Goal: Task Accomplishment & Management: Use online tool/utility

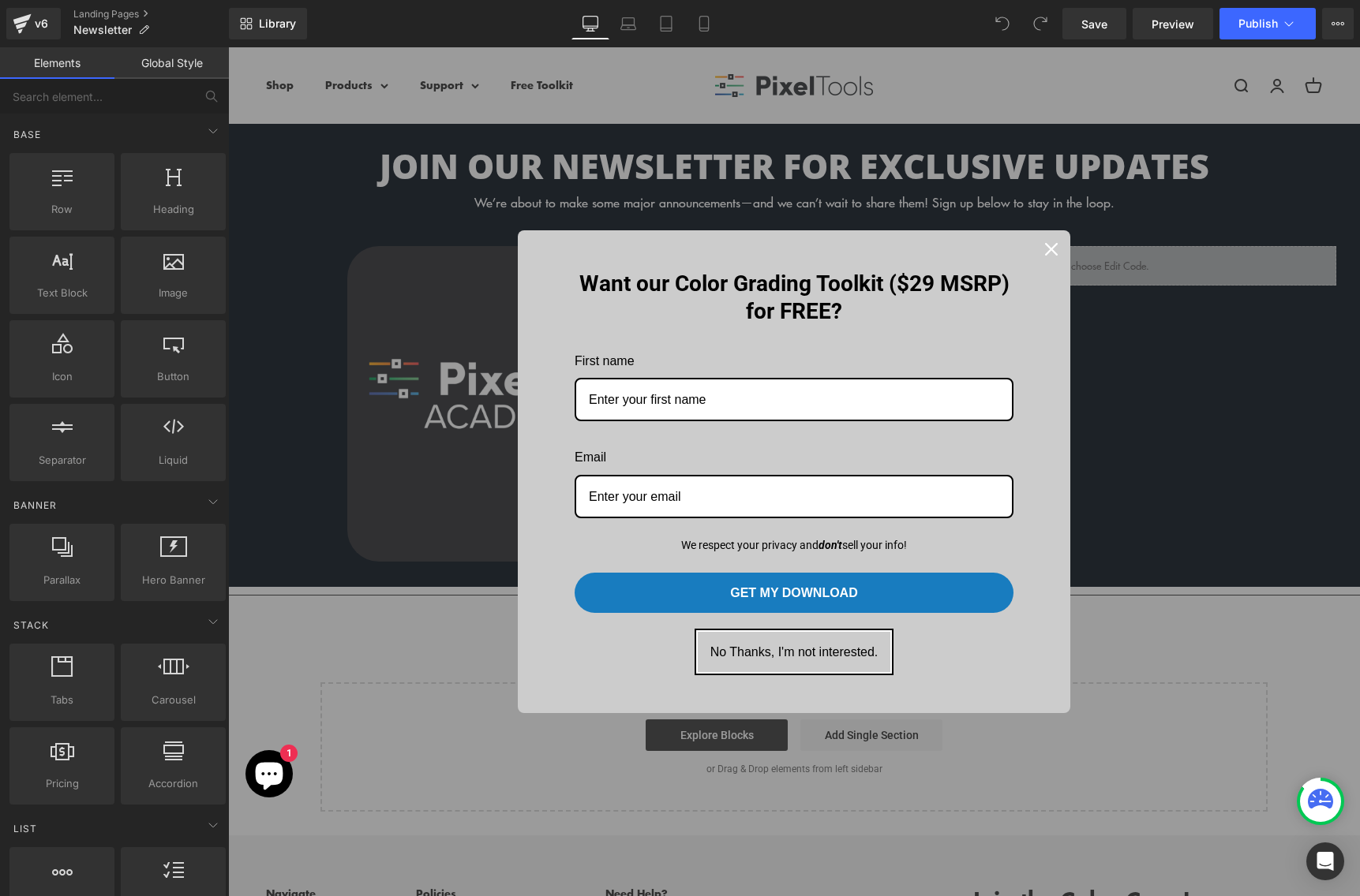
click at [794, 659] on button "No Thanks, I'm not interested." at bounding box center [794, 652] width 193 height 40
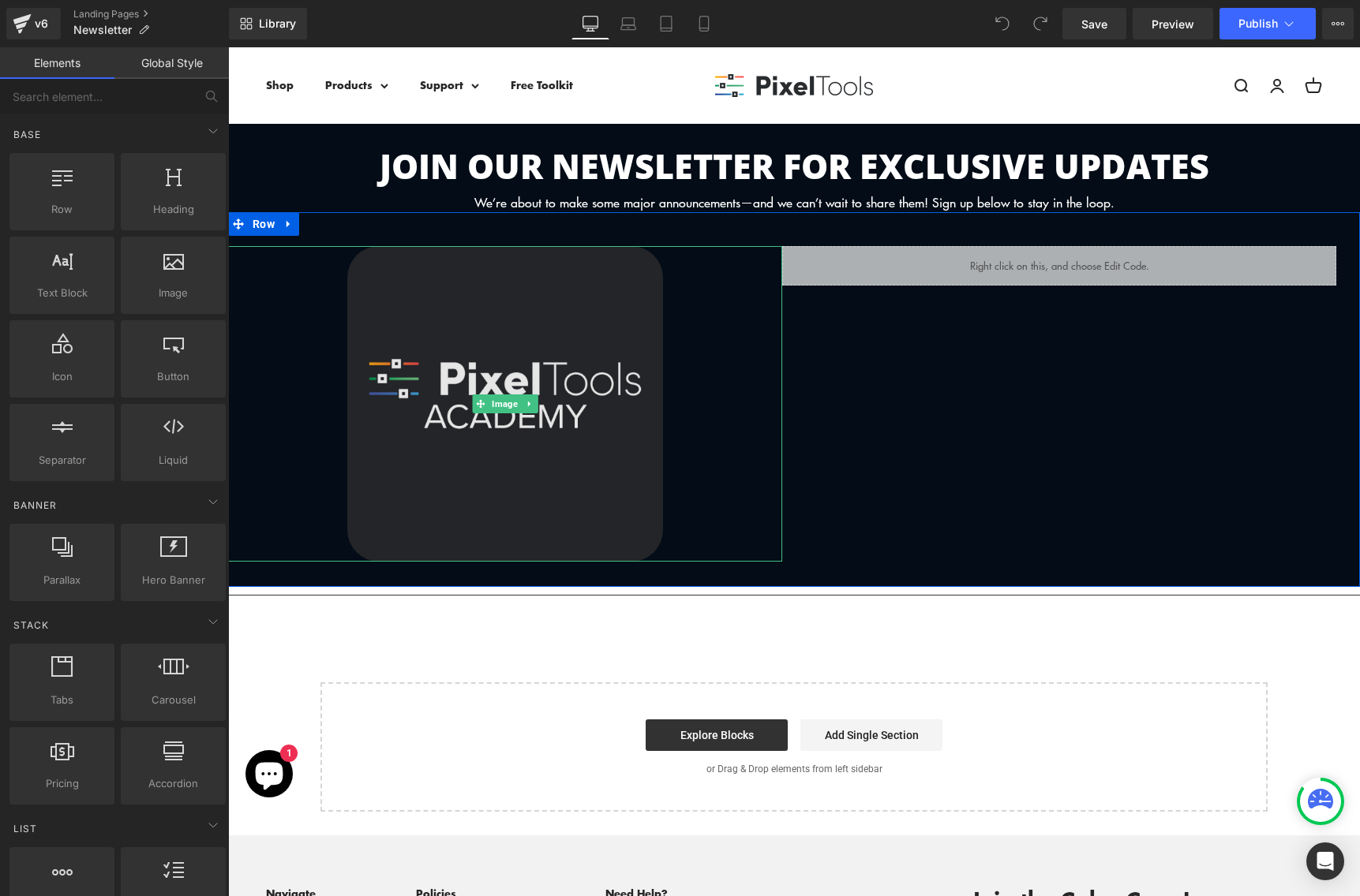
click at [514, 306] on img at bounding box center [504, 404] width 315 height 315
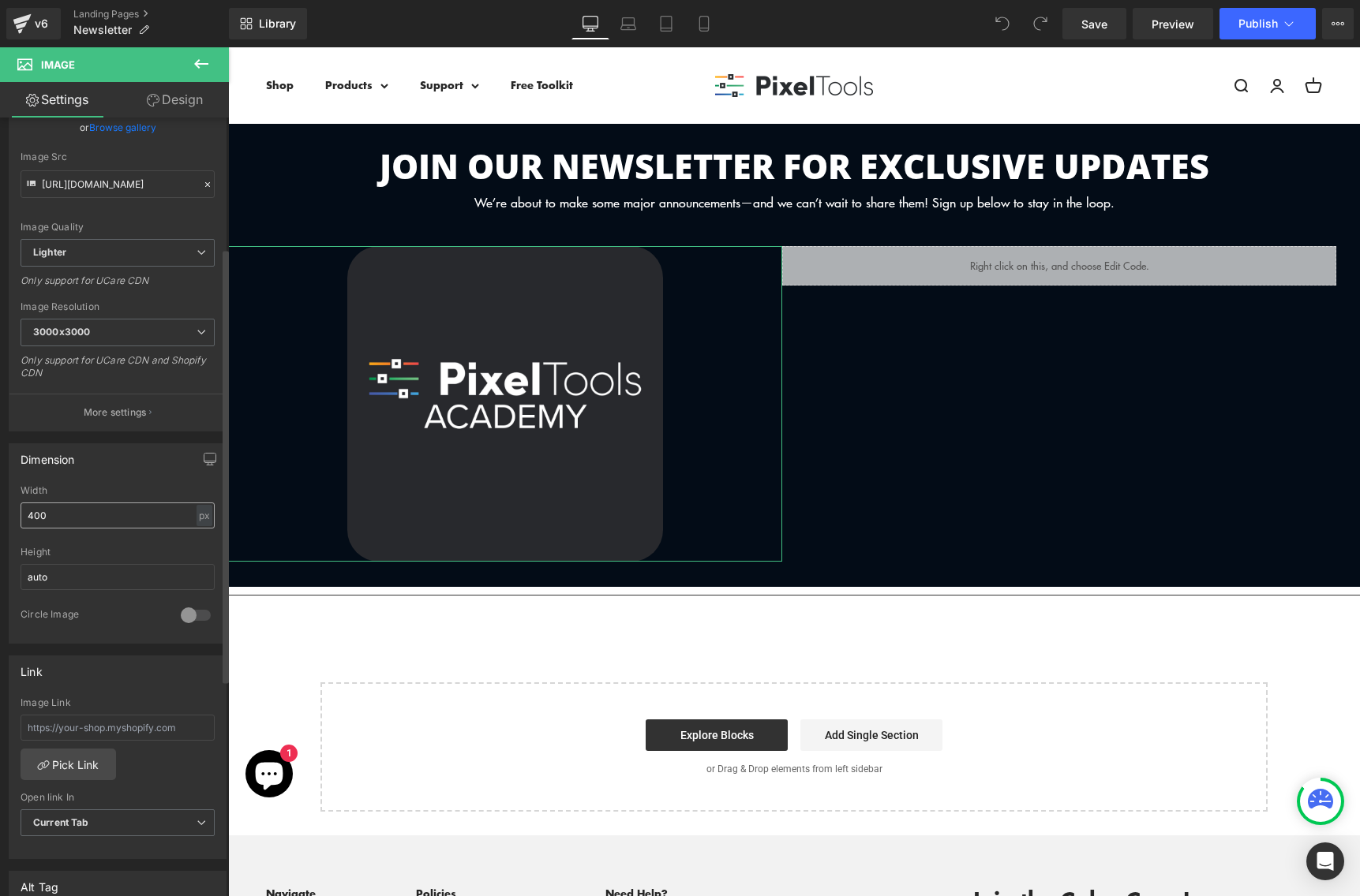
scroll to position [233, 0]
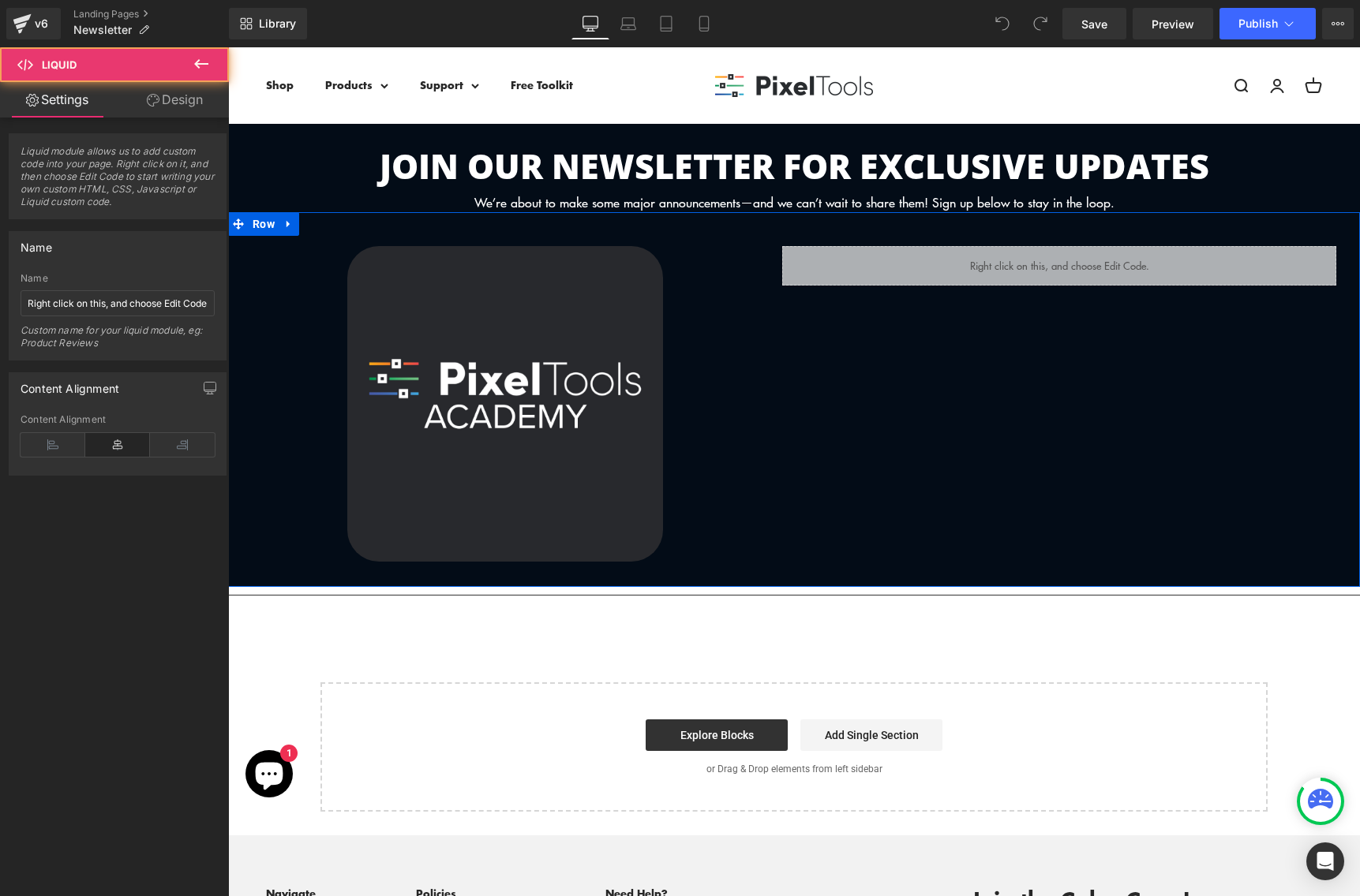
click at [981, 273] on div "Liquid" at bounding box center [1059, 266] width 554 height 39
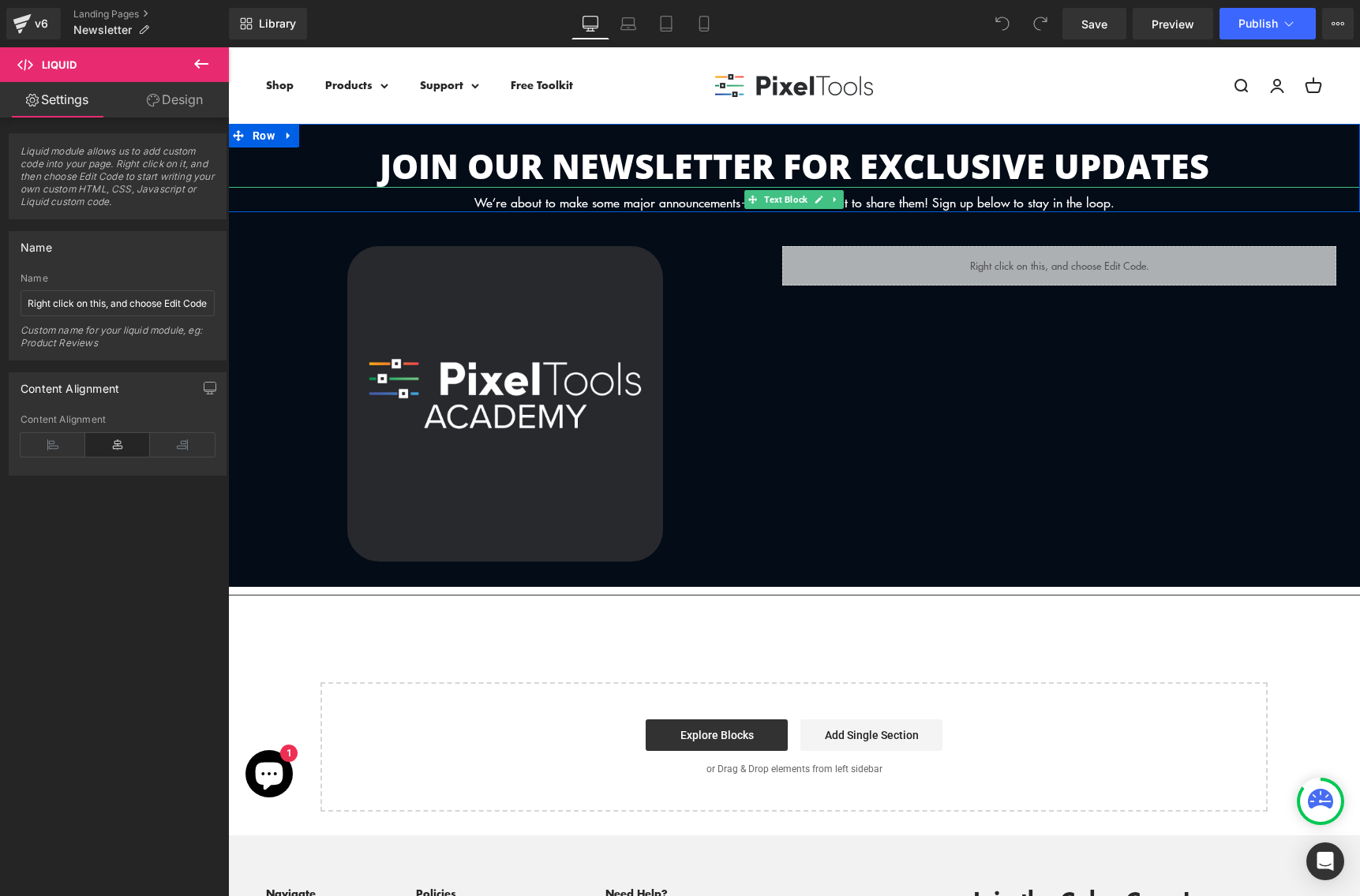
click at [605, 203] on div "We’re about to make some major announcements—and we can’t wait to share them! S…" at bounding box center [794, 199] width 1132 height 26
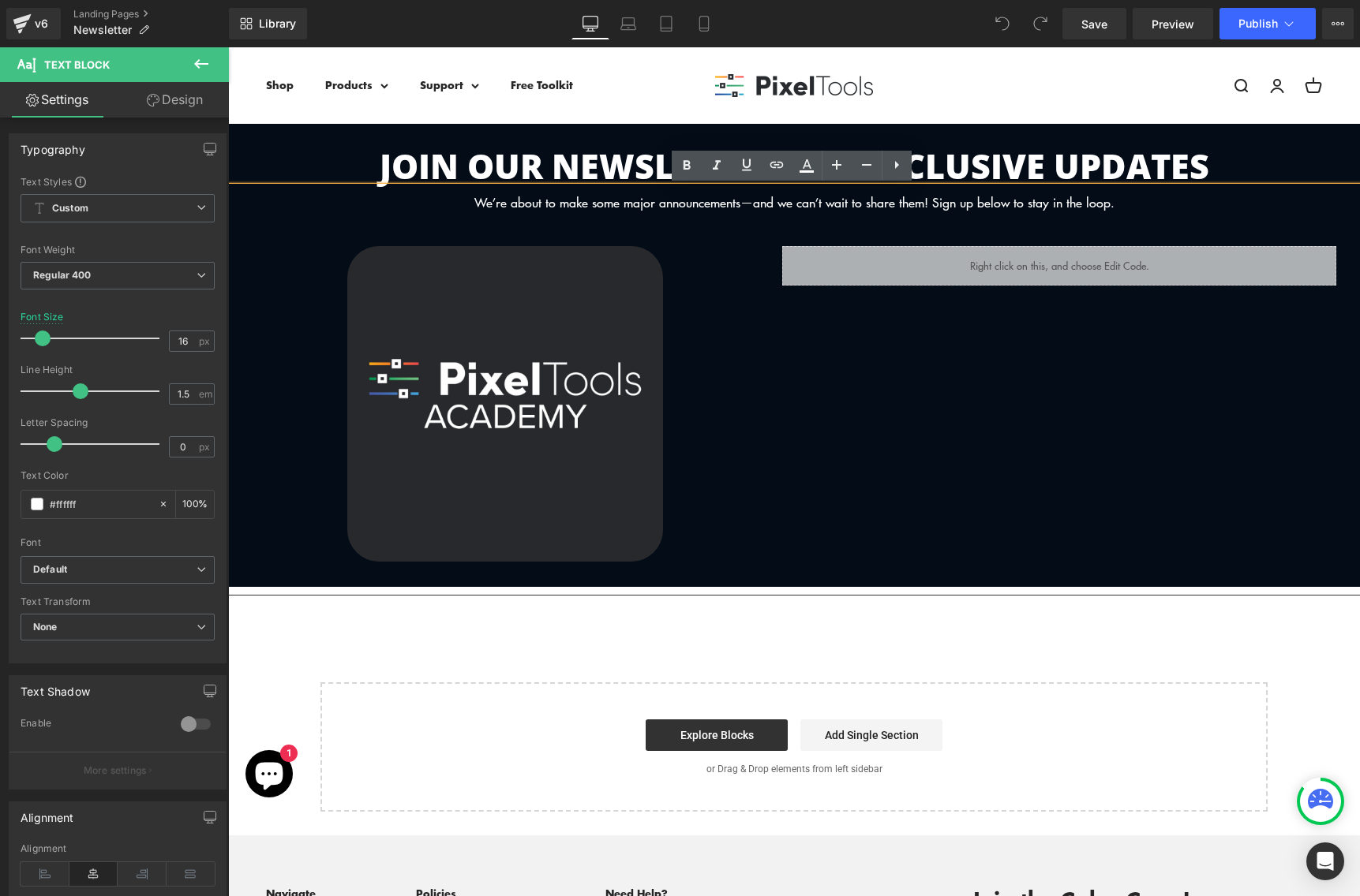
click at [1124, 204] on div "We’re about to make some major announcements—and we can’t wait to share them! S…" at bounding box center [794, 199] width 1132 height 26
click at [1051, 203] on div "We’re about to make some major announcements—and we can’t wait to share them! S…" at bounding box center [794, 199] width 1132 height 26
click at [595, 206] on div "We’re about to make some major announcements—and we can’t wait to share them! S…" at bounding box center [794, 199] width 1132 height 26
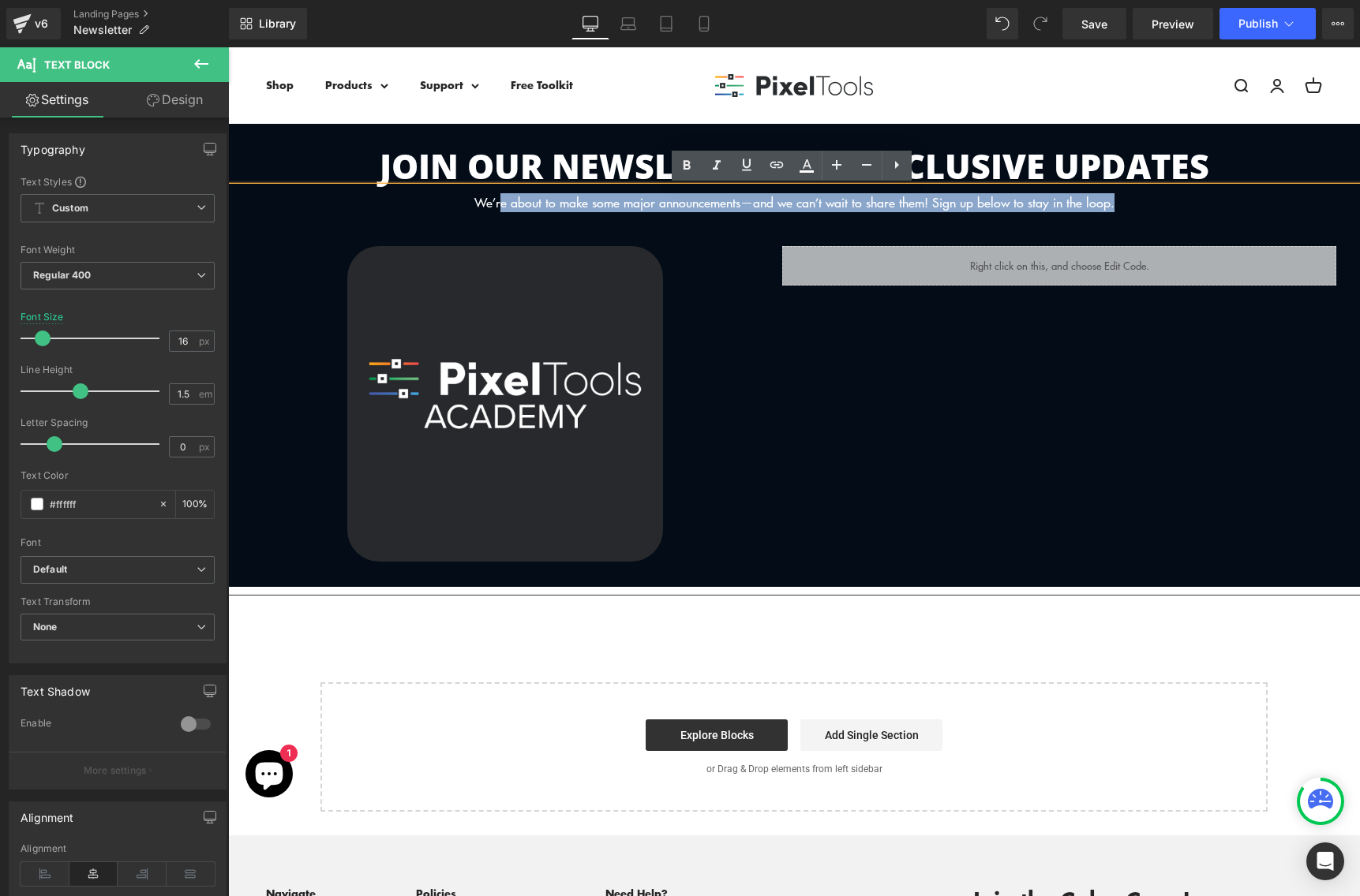
drag, startPoint x: 1151, startPoint y: 202, endPoint x: 483, endPoint y: 202, distance: 668.0
click at [483, 202] on div "We’re about to make some major announcements—and we can’t wait to share them! S…" at bounding box center [794, 199] width 1132 height 26
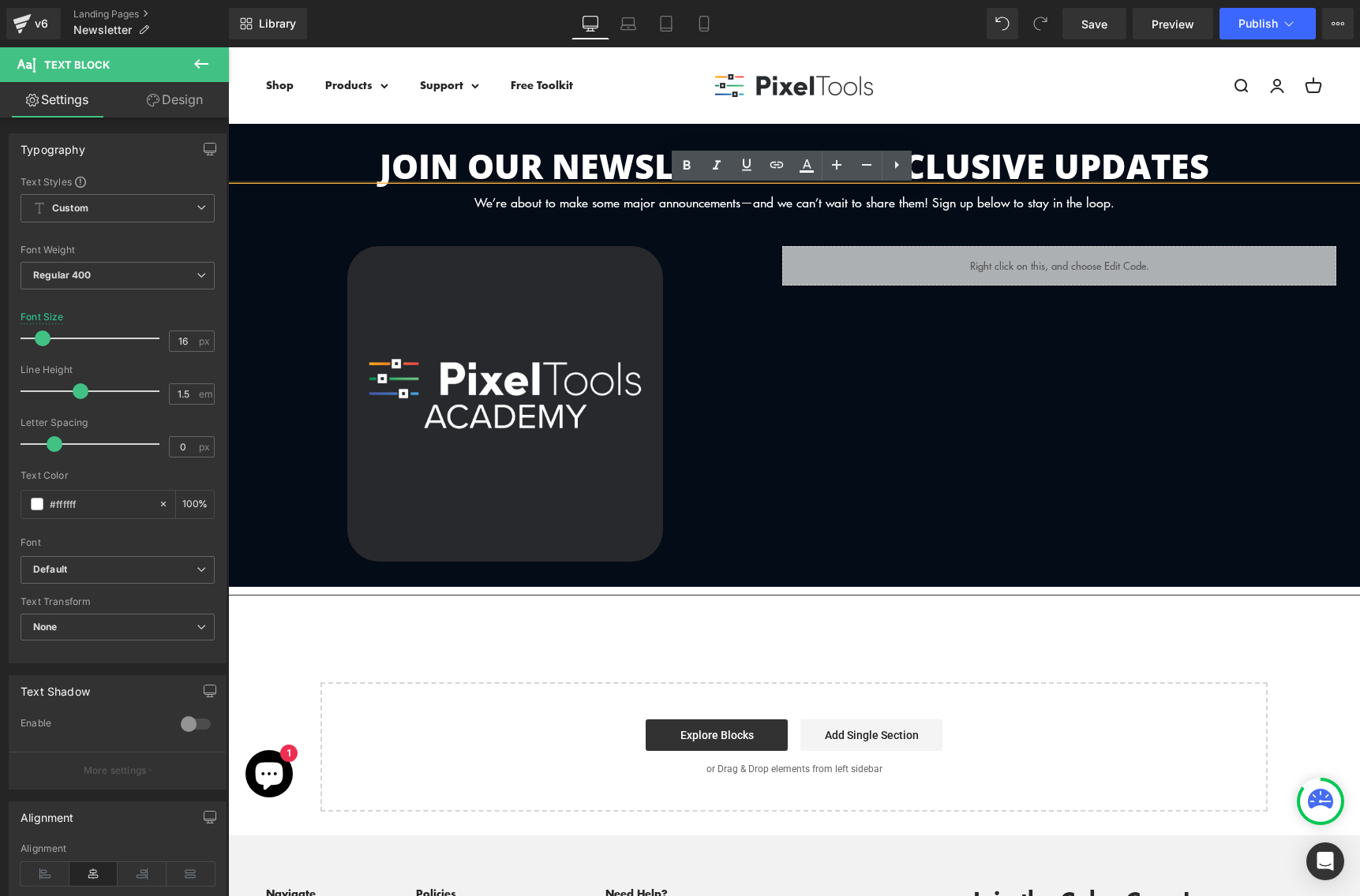
click at [454, 201] on div "We’re about to make some major announcements—and we can’t wait to share them! S…" at bounding box center [794, 199] width 1132 height 26
click at [1051, 204] on div "We’re about to make some major announcements—and we can’t wait to share them! S…" at bounding box center [794, 199] width 1132 height 26
drag, startPoint x: 1142, startPoint y: 201, endPoint x: 457, endPoint y: 187, distance: 685.1
click at [457, 187] on div "We’re about to make some major announcements—and we can’t wait to share them! S…" at bounding box center [794, 199] width 1132 height 26
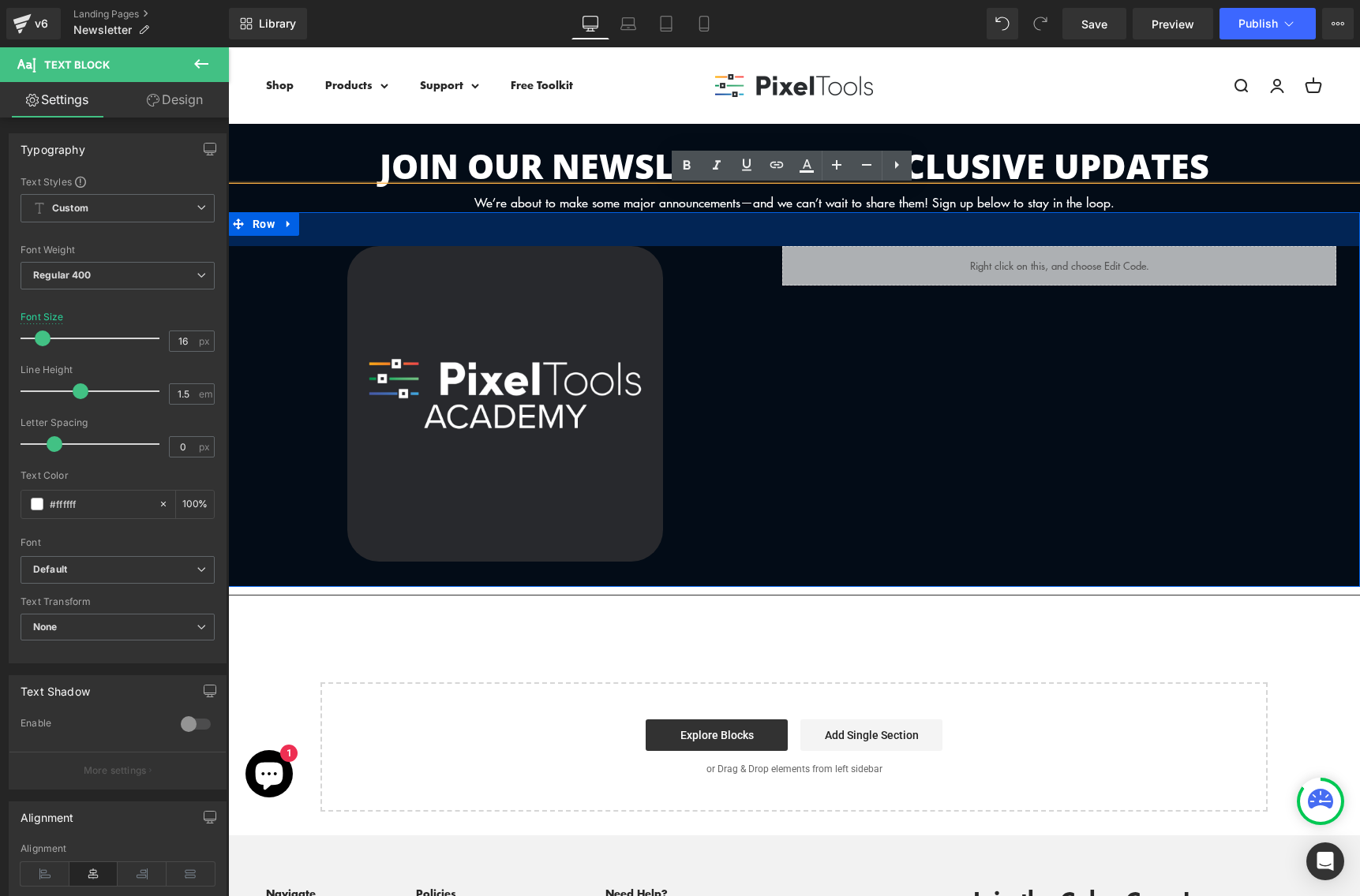
click at [556, 206] on div "We’re about to make some major announcements—and we can’t wait to share them! S…" at bounding box center [794, 199] width 1132 height 26
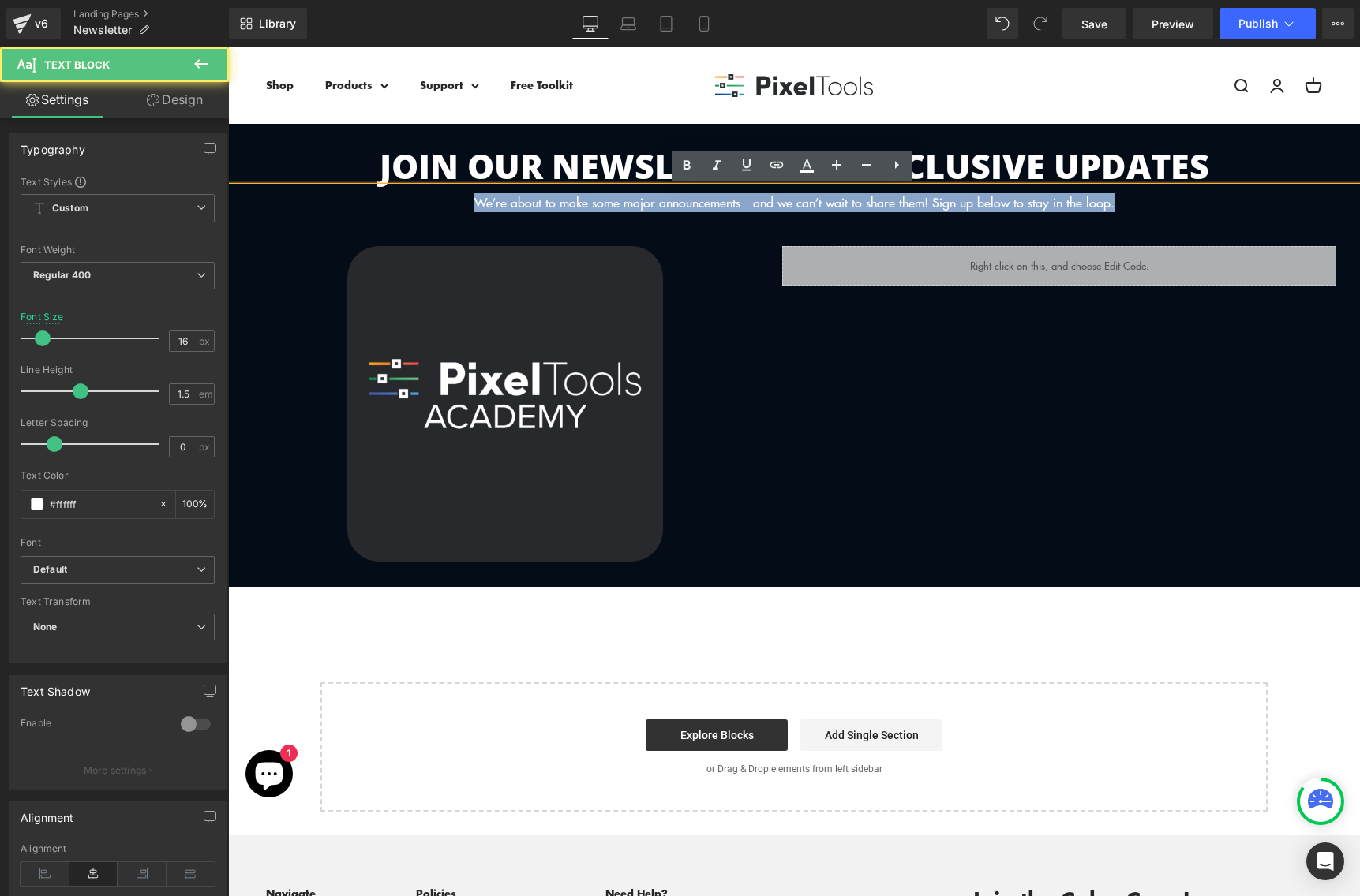
drag, startPoint x: 1135, startPoint y: 207, endPoint x: 454, endPoint y: 199, distance: 681.0
click at [454, 199] on div "We’re about to make some major announcements—and we can’t wait to share them! S…" at bounding box center [794, 199] width 1132 height 26
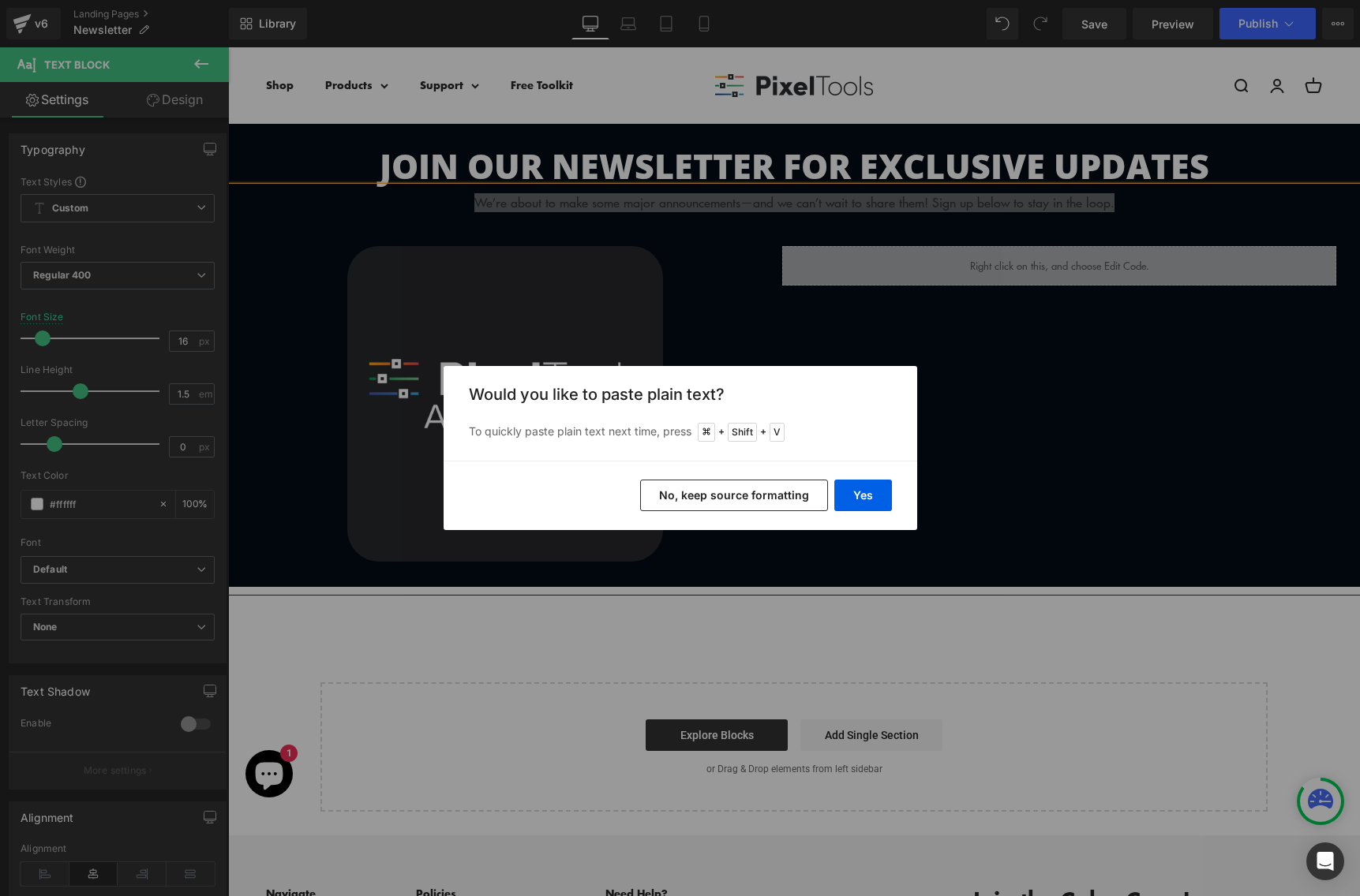
click at [746, 497] on button "No, keep source formatting" at bounding box center [734, 495] width 187 height 32
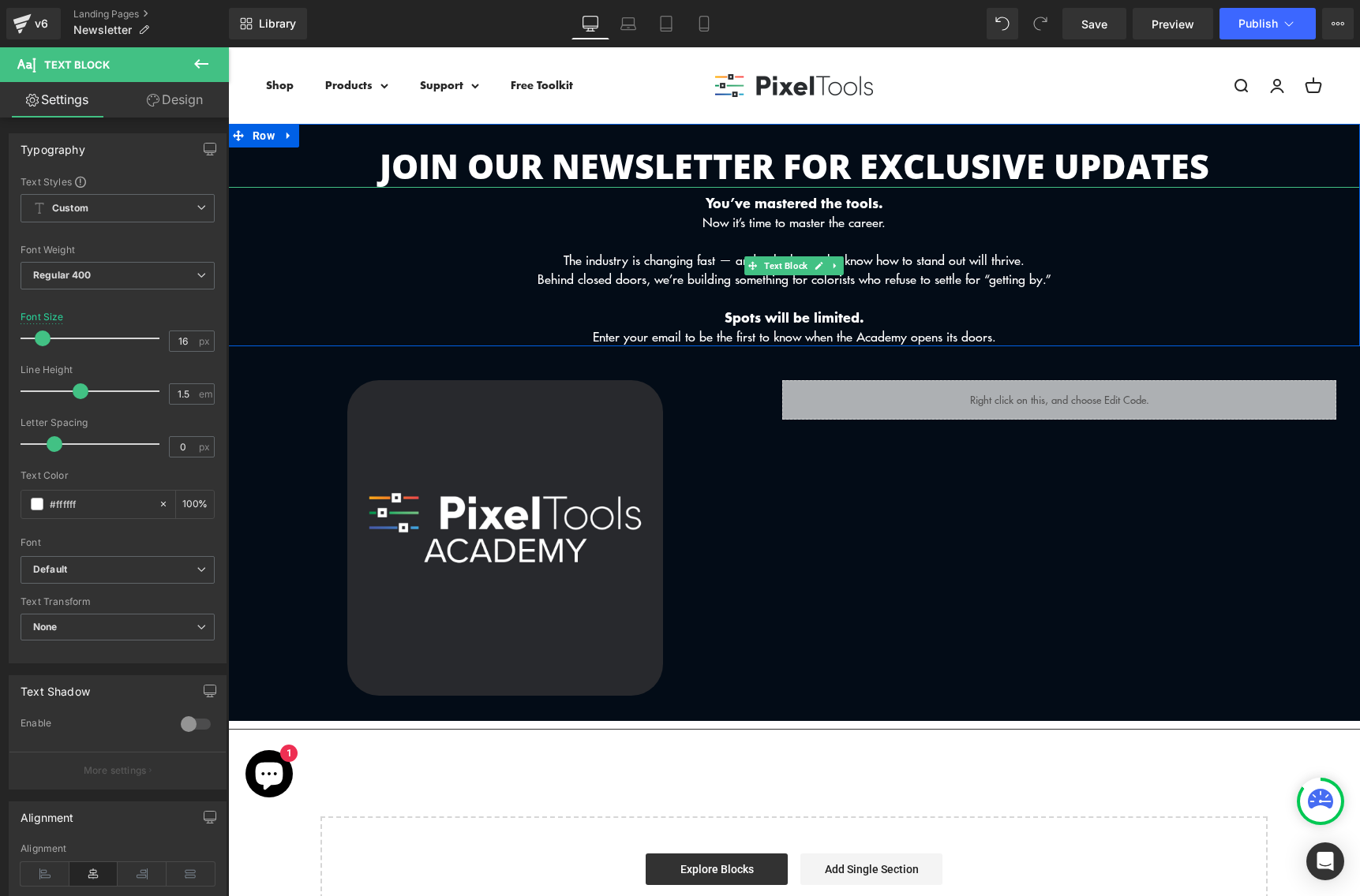
click at [807, 232] on p at bounding box center [794, 241] width 1132 height 19
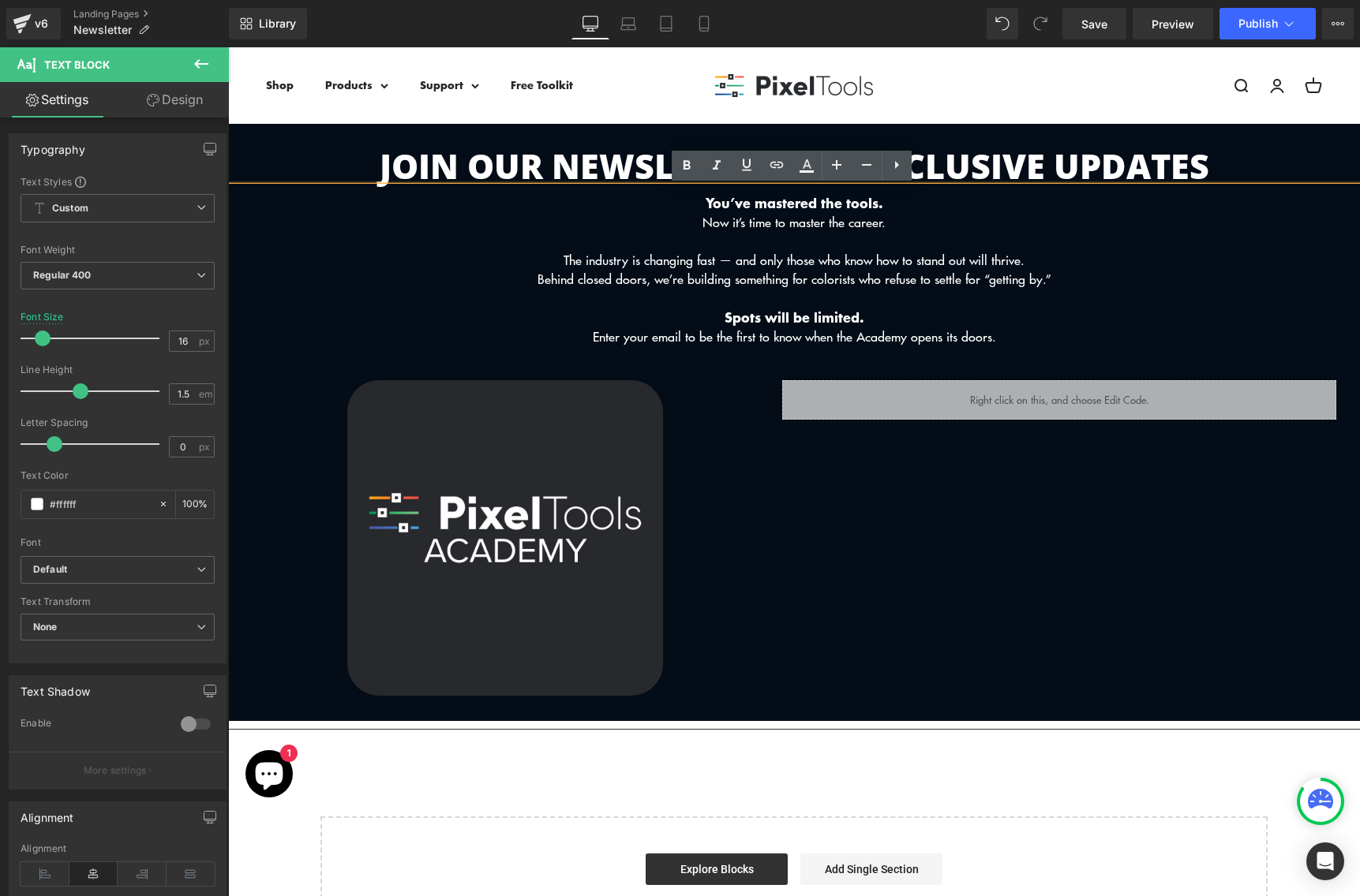
click at [694, 222] on p "Now it’s time to master the career." at bounding box center [794, 222] width 1132 height 19
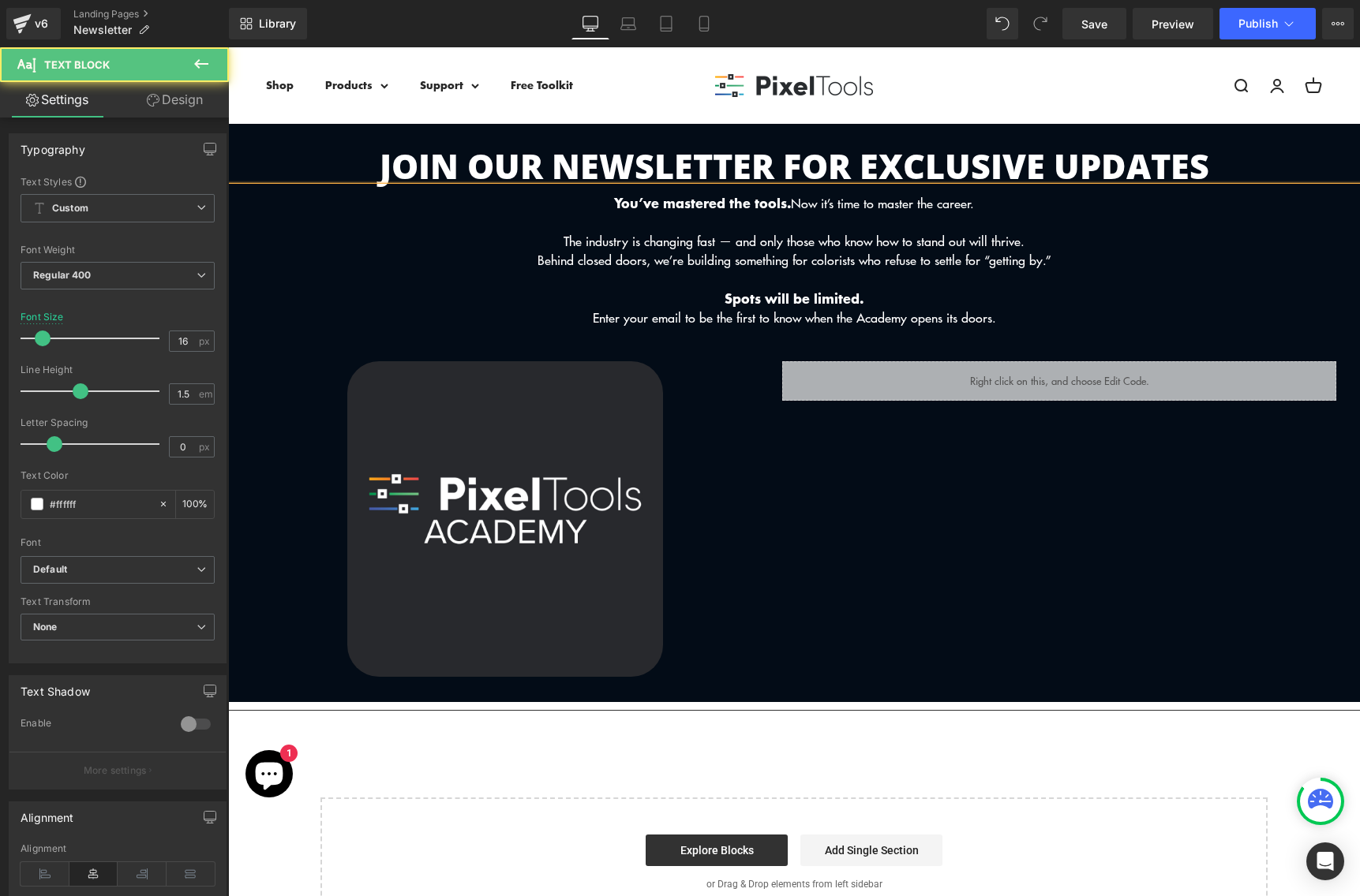
click at [965, 202] on span "Now it’s time to master the career." at bounding box center [882, 203] width 183 height 18
click at [965, 201] on span "Now it’s time to master the career." at bounding box center [882, 203] width 183 height 18
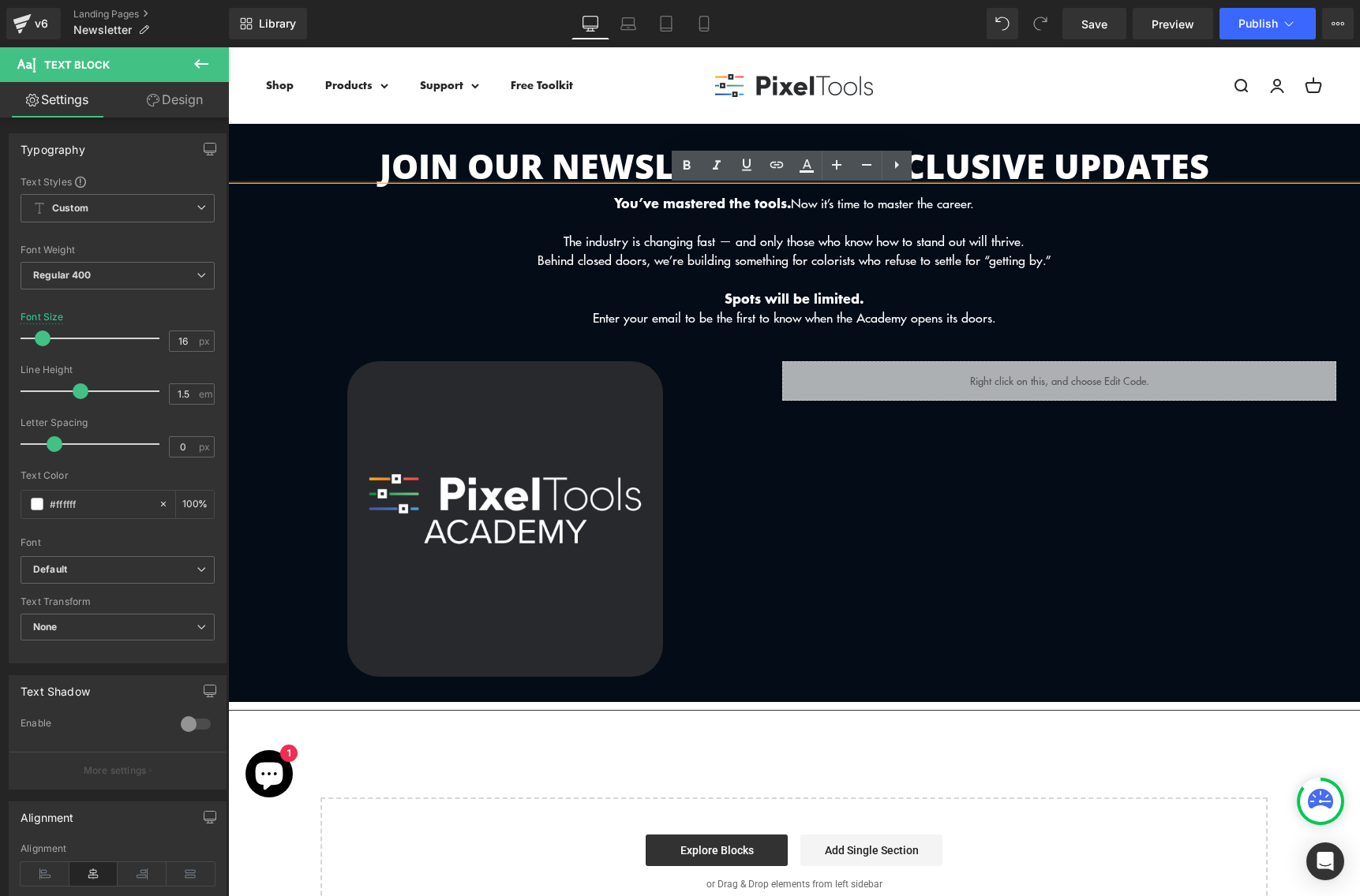
click at [777, 203] on b "You’ve mastered the tools." at bounding box center [702, 202] width 176 height 20
click at [969, 201] on span "Now it’s time to master the career." at bounding box center [882, 203] width 183 height 18
click at [679, 245] on p "The industry is changing fast — and only those who know how to stand out will t…" at bounding box center [794, 241] width 1132 height 19
click at [1039, 242] on p "The industry is changing fast — and only those who know how to stand out will t…" at bounding box center [794, 241] width 1132 height 19
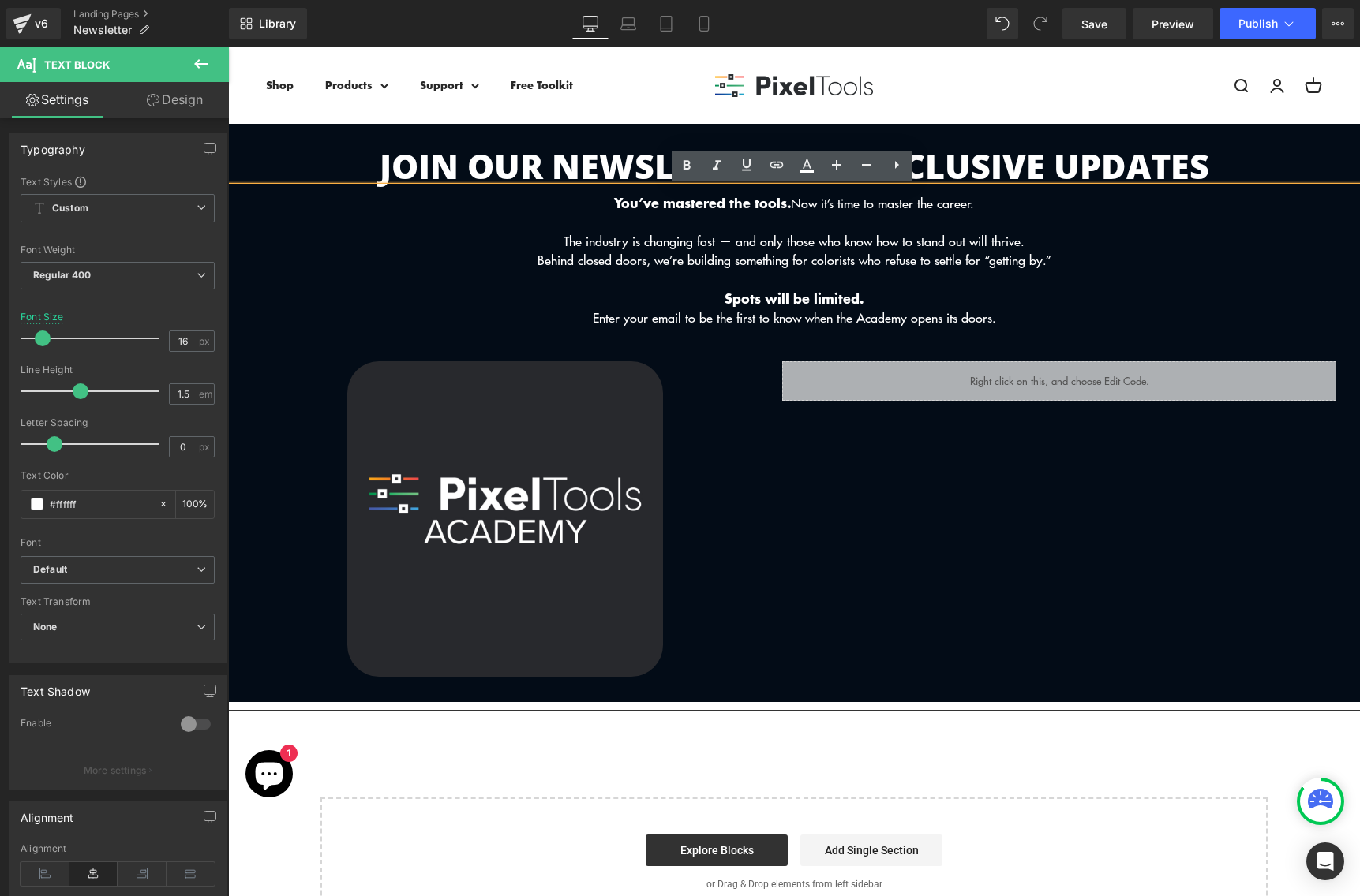
click at [671, 258] on p "Behind closed doors, we’re building something for colorists who refuse to settl…" at bounding box center [794, 261] width 1132 height 19
click at [1132, 259] on p "Behind closed doors, we’re building something for colorists who refuse to settl…" at bounding box center [794, 261] width 1132 height 19
click at [892, 300] on p "Spots will be limited." at bounding box center [794, 298] width 1132 height 20
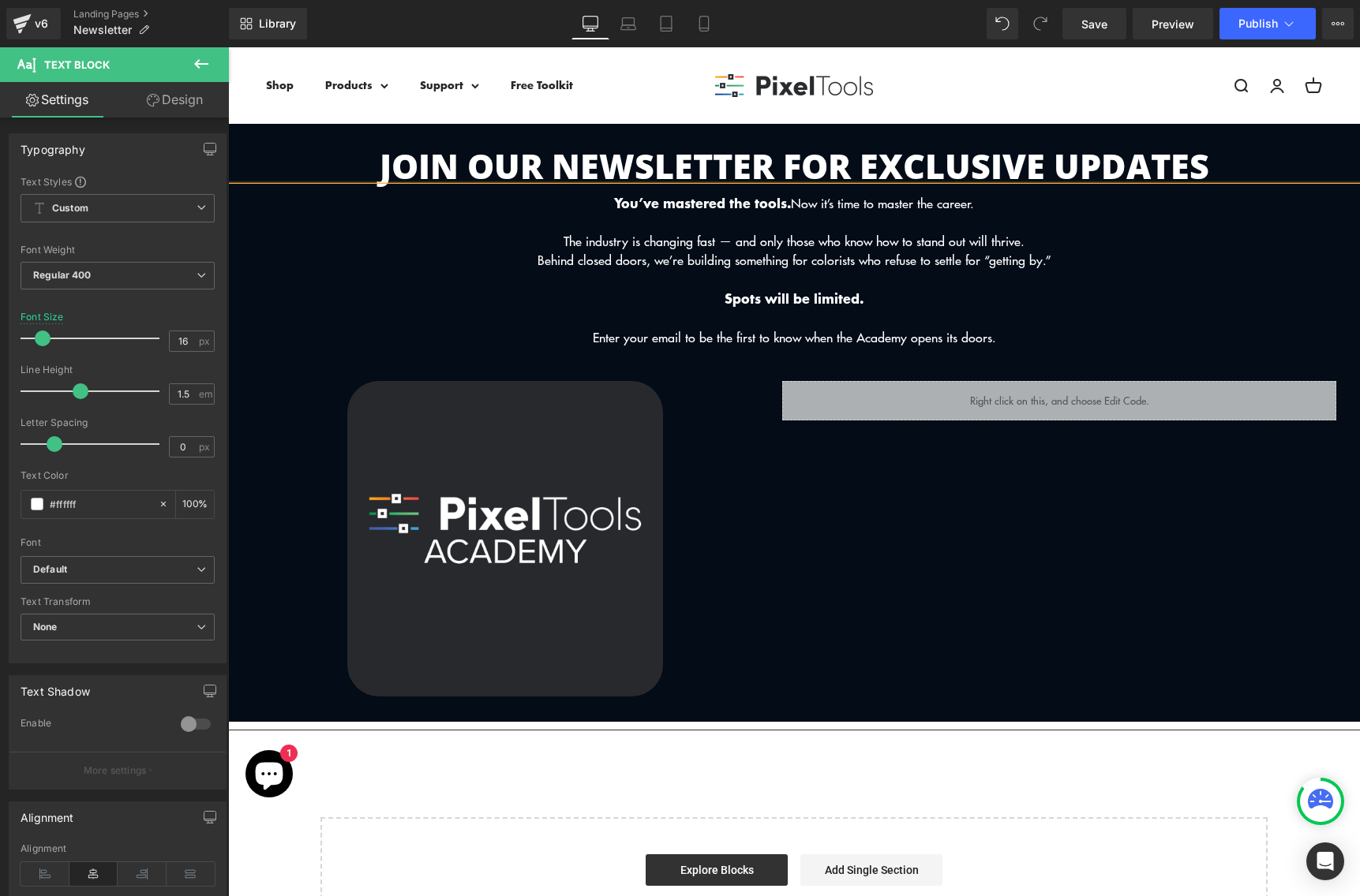
click at [880, 286] on p at bounding box center [794, 279] width 1132 height 19
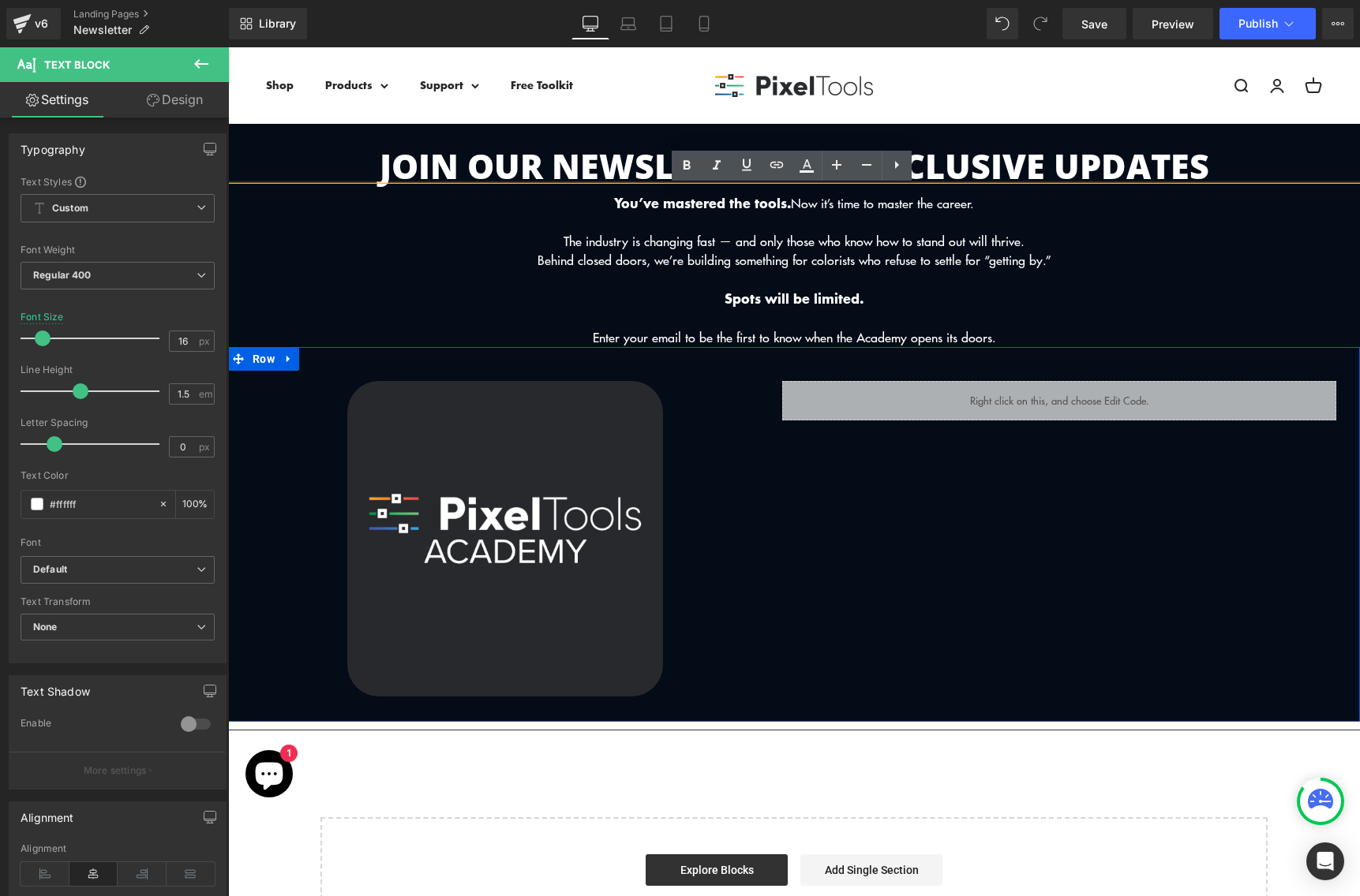
click at [923, 589] on div "Liquid" at bounding box center [1059, 538] width 554 height 315
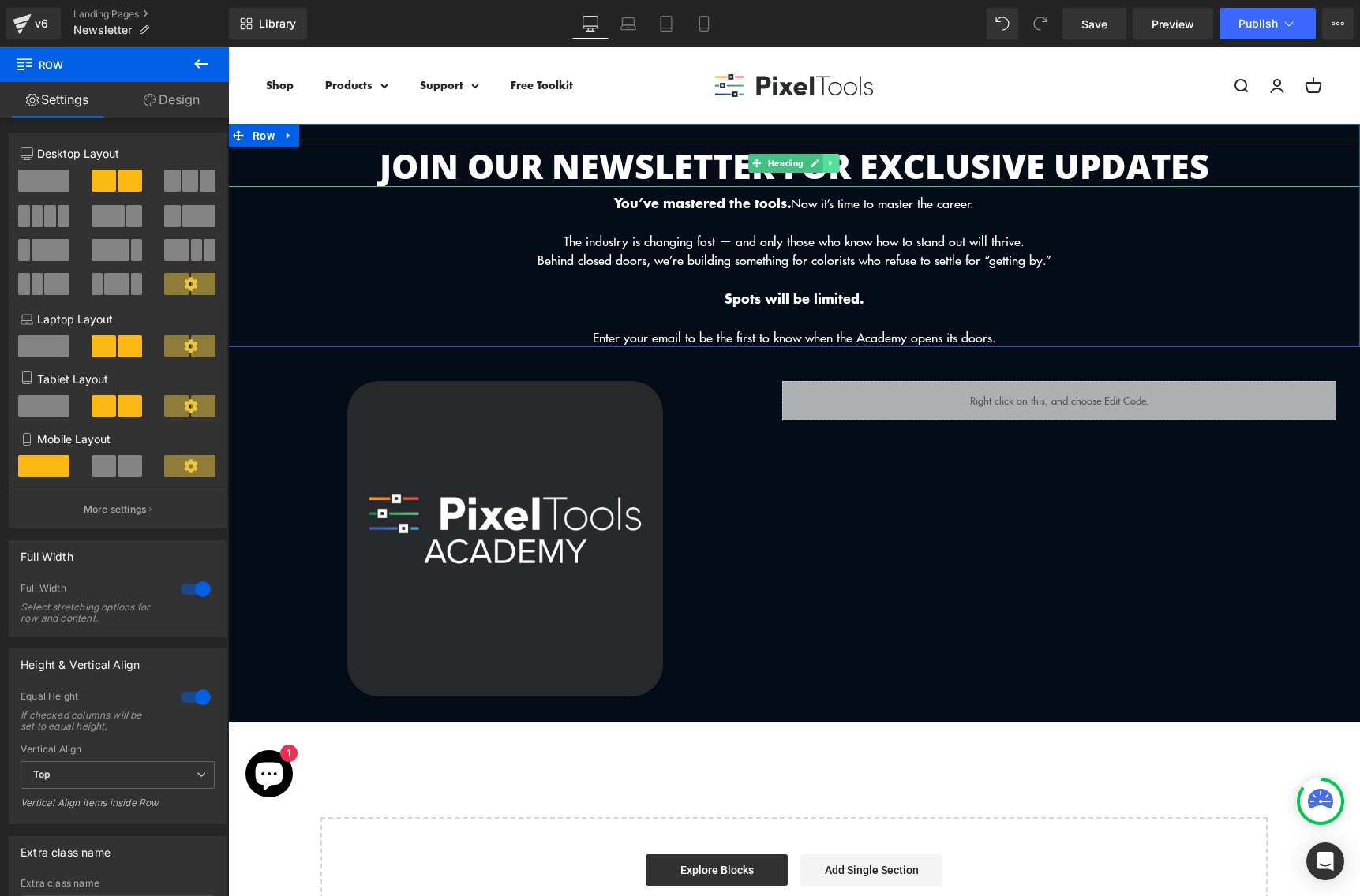
click at [832, 163] on icon at bounding box center [832, 163] width 9 height 9
click at [985, 165] on h2 "JOIN OUR NEWSLETTER FOR EXCLUSIVE UPDATES" at bounding box center [794, 166] width 1132 height 41
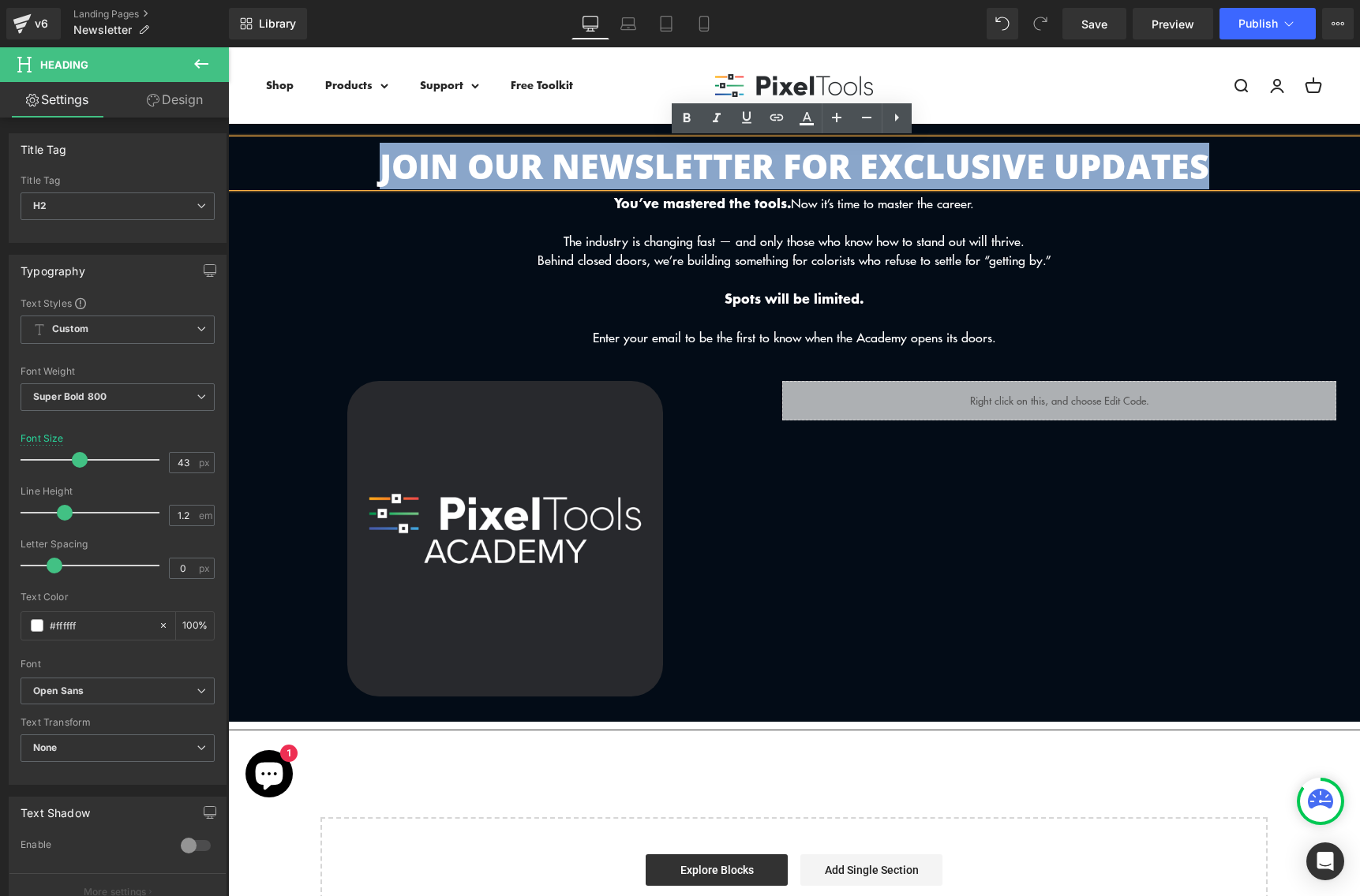
drag, startPoint x: 1248, startPoint y: 173, endPoint x: -124, endPoint y: 146, distance: 1372.3
click at [228, 146] on html "Skip to content Menu Search Shop Products DCTL Plug-Ins Prime/Grade™ Exposure/T…" at bounding box center [794, 727] width 1132 height 1359
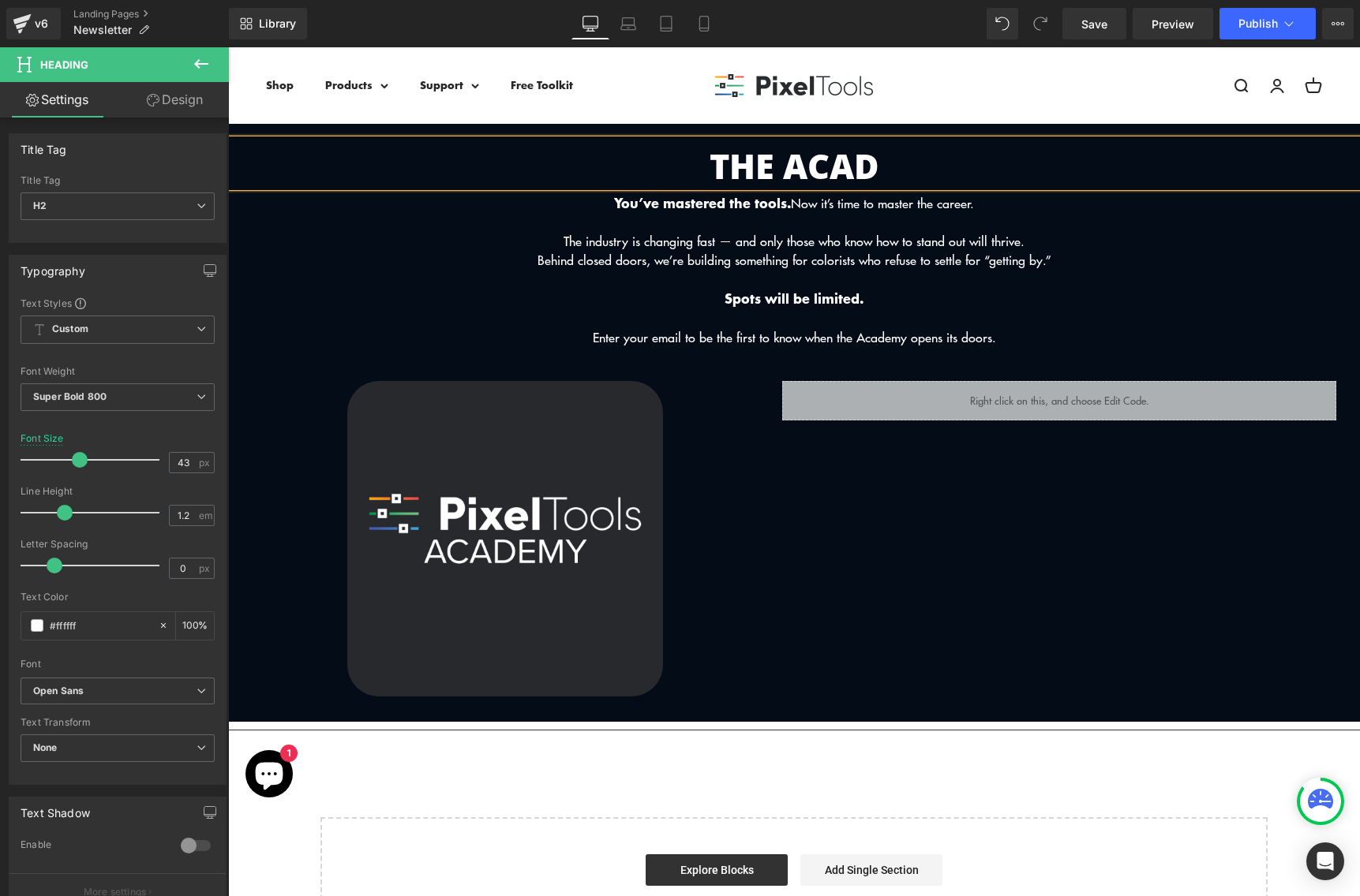
click at [892, 157] on h2 "THE ACAD" at bounding box center [794, 166] width 1132 height 41
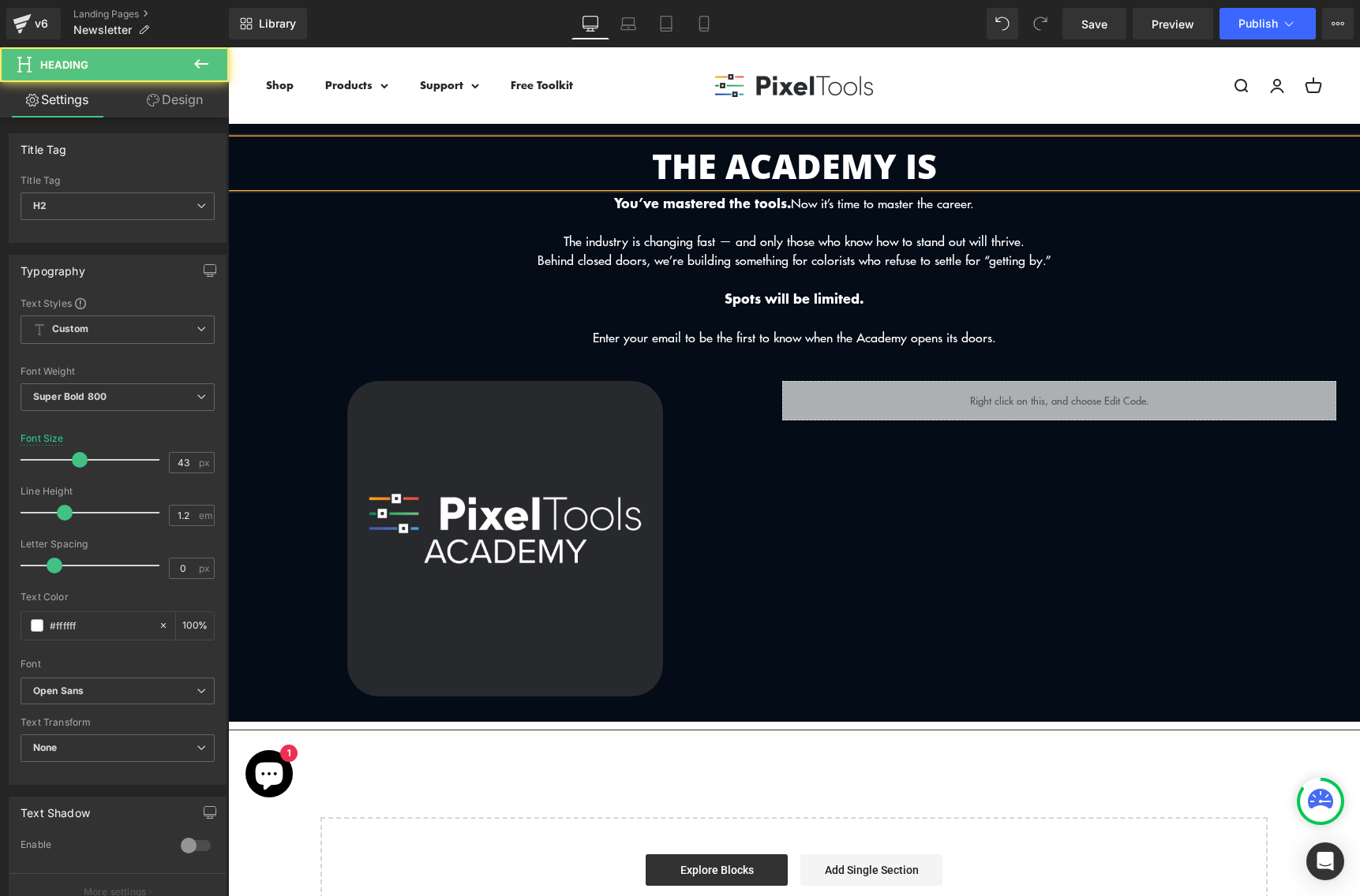
drag, startPoint x: 959, startPoint y: 158, endPoint x: 595, endPoint y: 155, distance: 364.0
click at [595, 155] on h2 "THE ACADEMY IS" at bounding box center [794, 166] width 1132 height 41
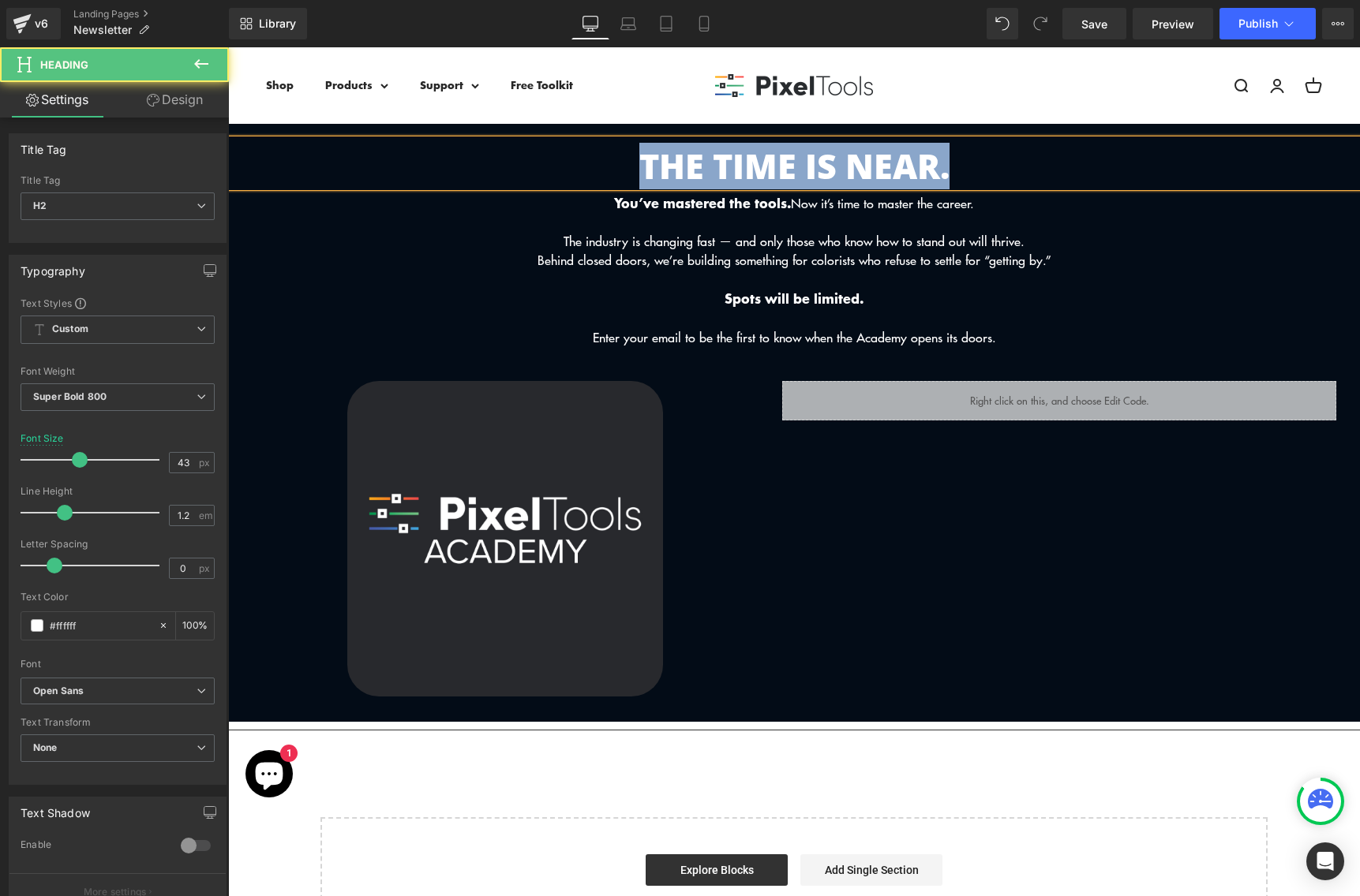
drag, startPoint x: 1003, startPoint y: 155, endPoint x: 418, endPoint y: 184, distance: 585.7
click at [417, 184] on h2 "THE TIME IS NEAR." at bounding box center [794, 166] width 1132 height 41
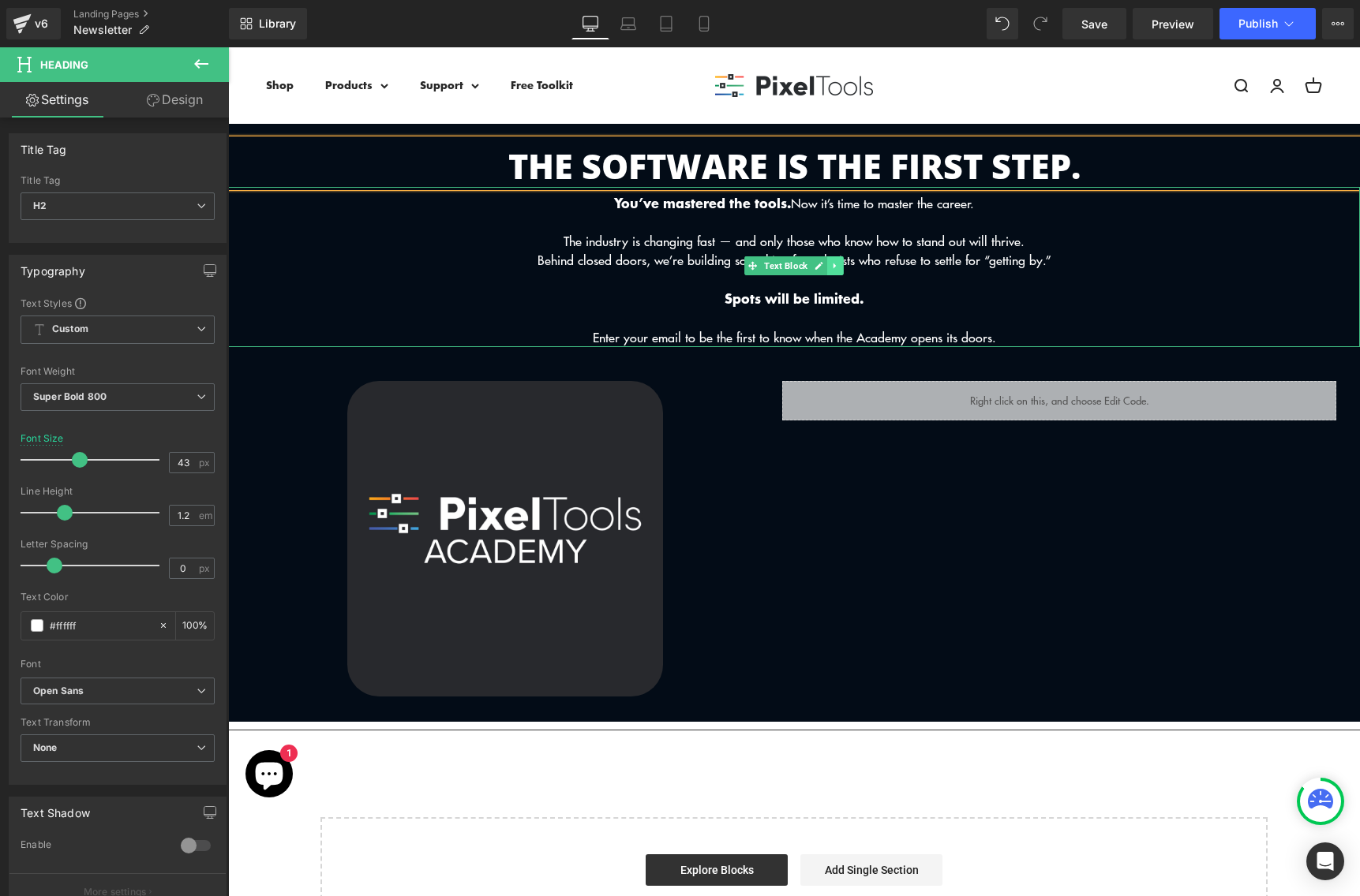
click at [834, 256] on link at bounding box center [835, 266] width 16 height 19
click at [942, 243] on p "The industry is changing fast — and only those who know how to stand out will t…" at bounding box center [794, 241] width 1132 height 19
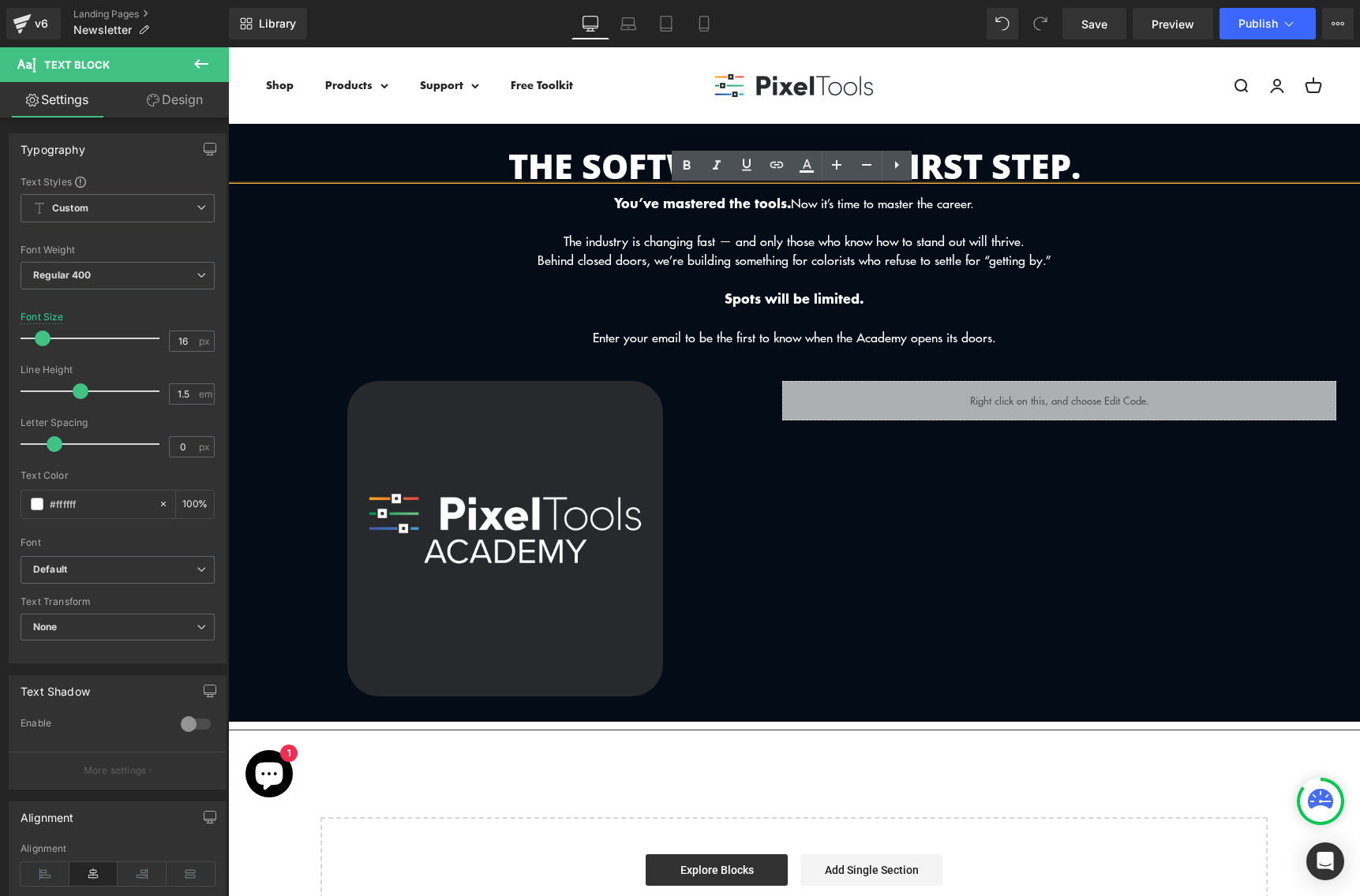
click at [786, 302] on b "Spots will be limited." at bounding box center [793, 297] width 139 height 20
click at [673, 333] on p "Enter your email to be the first to know when the Academy opens its doors." at bounding box center [794, 337] width 1132 height 19
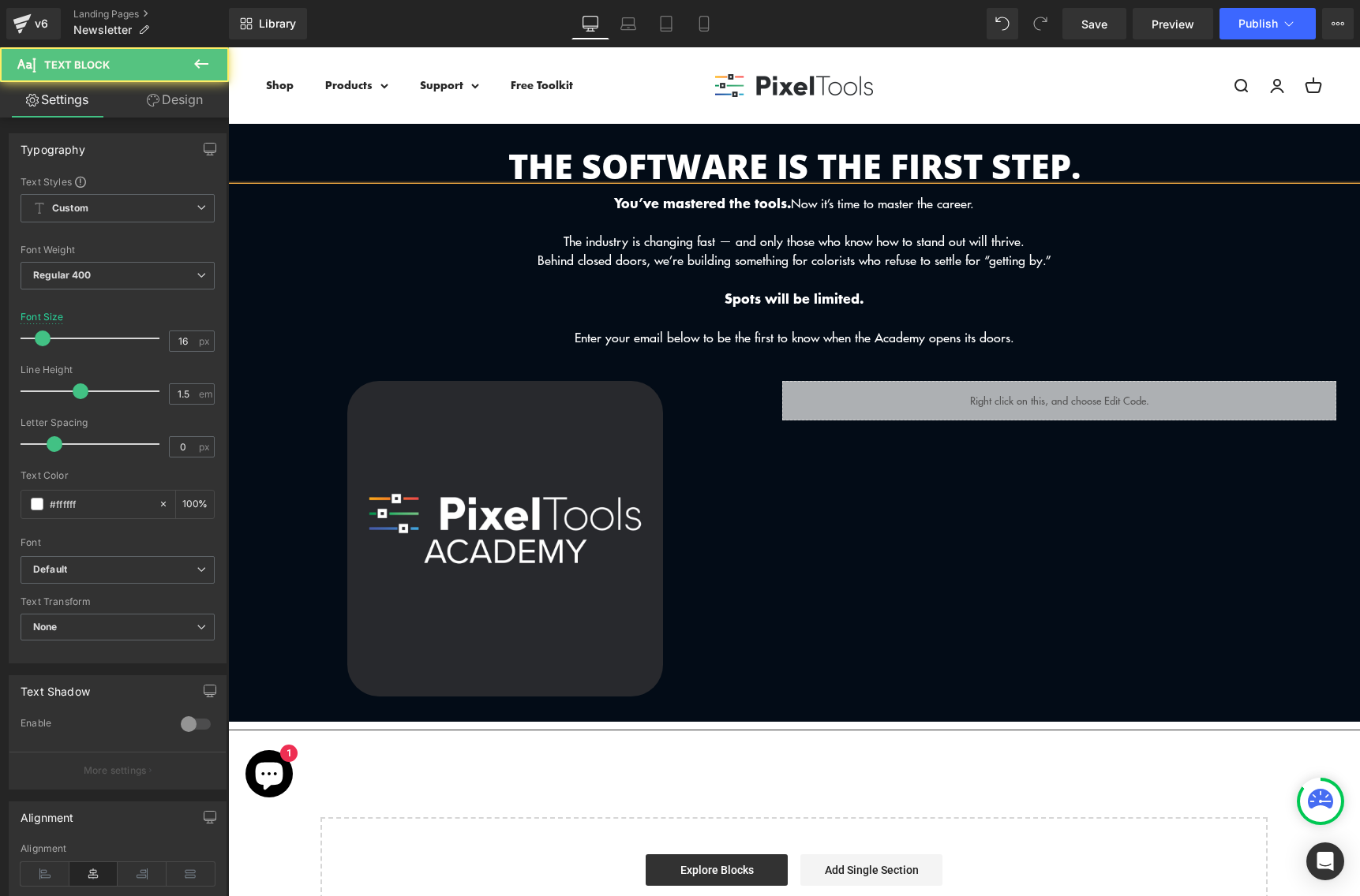
click at [754, 336] on p "Enter your email below to be the first to know when the Academy opens its doors." at bounding box center [794, 337] width 1132 height 19
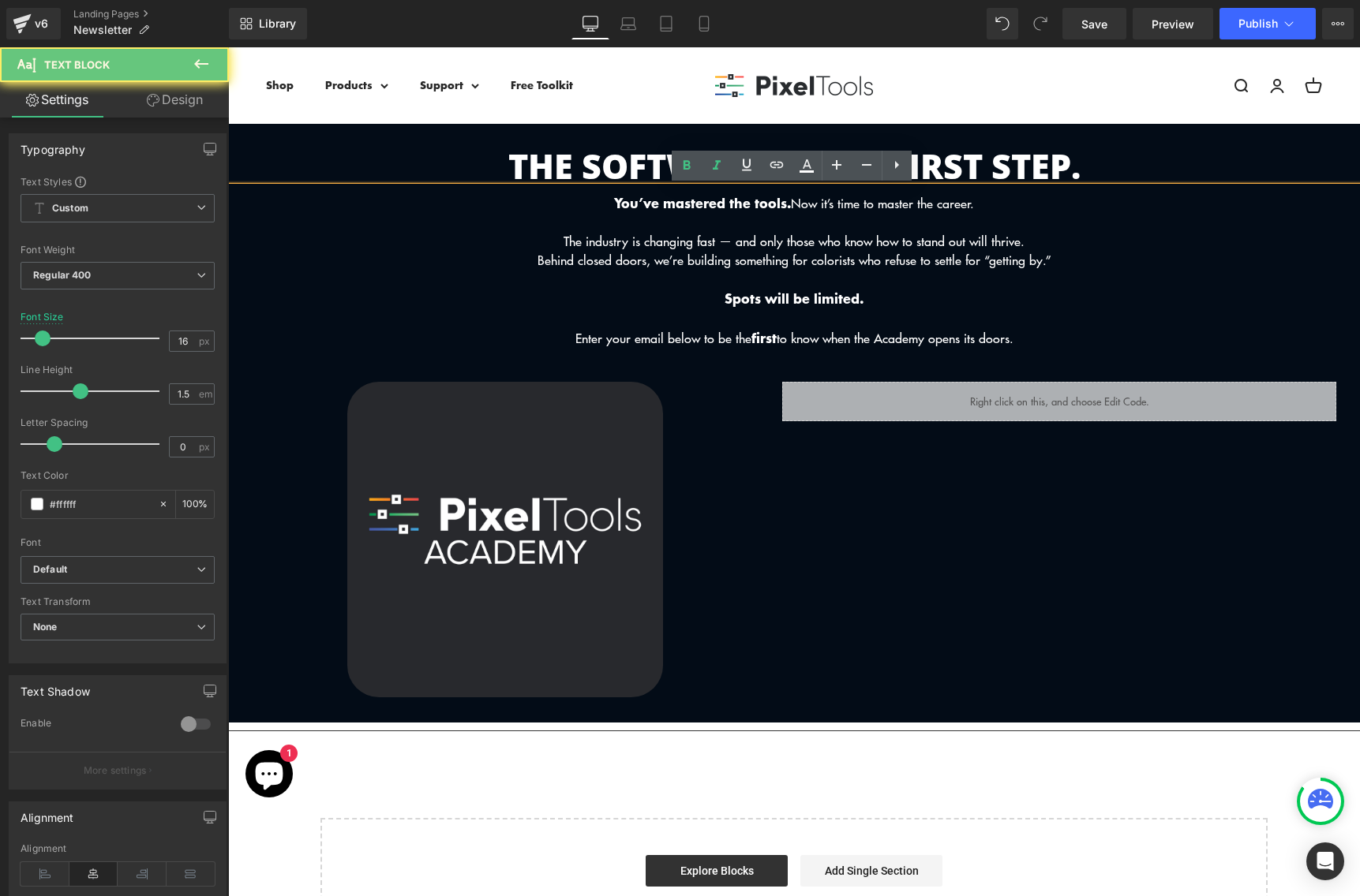
click at [1055, 549] on div "Liquid" at bounding box center [1059, 539] width 554 height 315
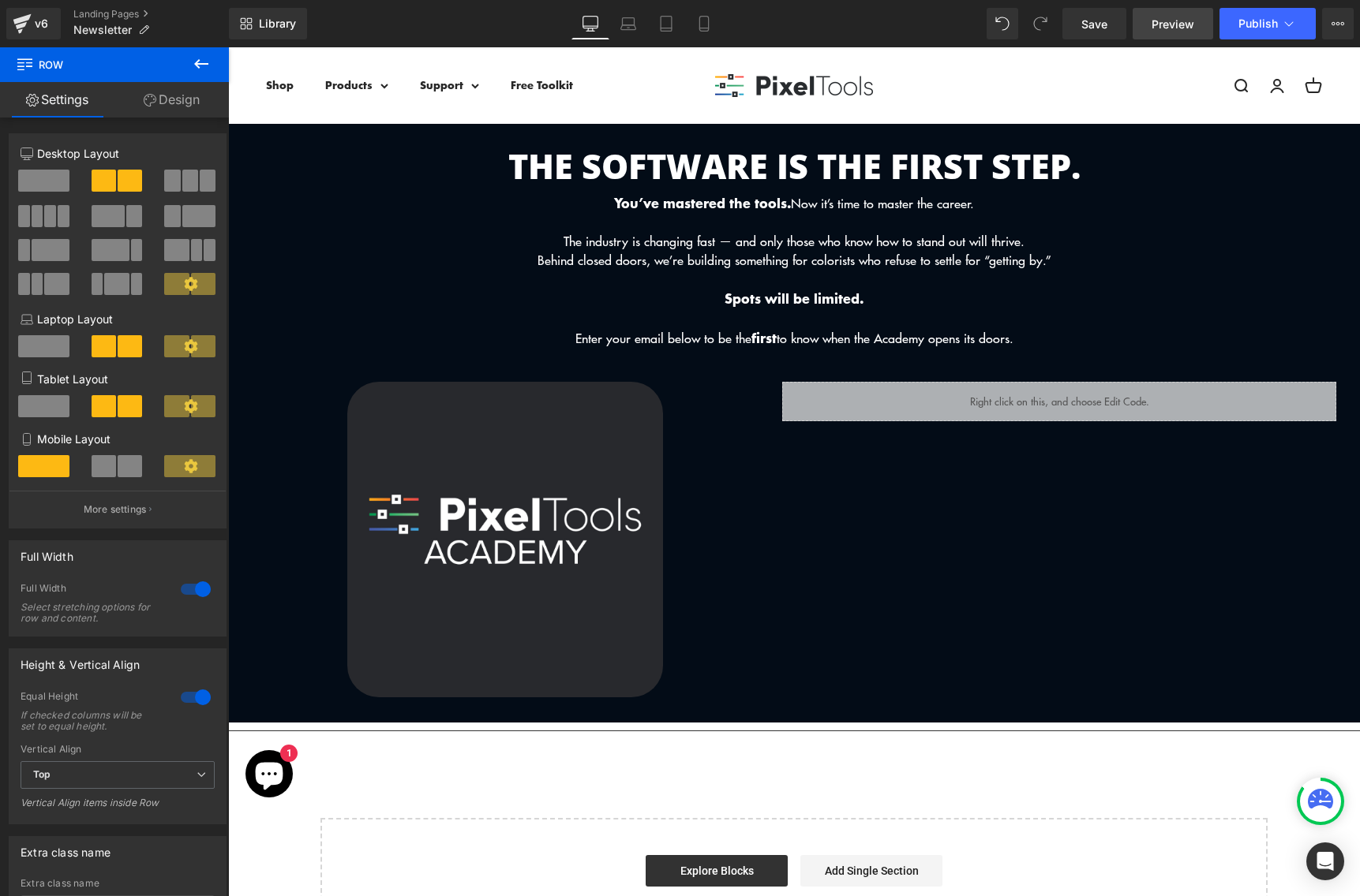
click at [1166, 23] on span "Preview" at bounding box center [1173, 24] width 43 height 16
click at [1095, 19] on span "Save" at bounding box center [1094, 24] width 26 height 16
click at [1206, 16] on link "Preview" at bounding box center [1173, 23] width 80 height 32
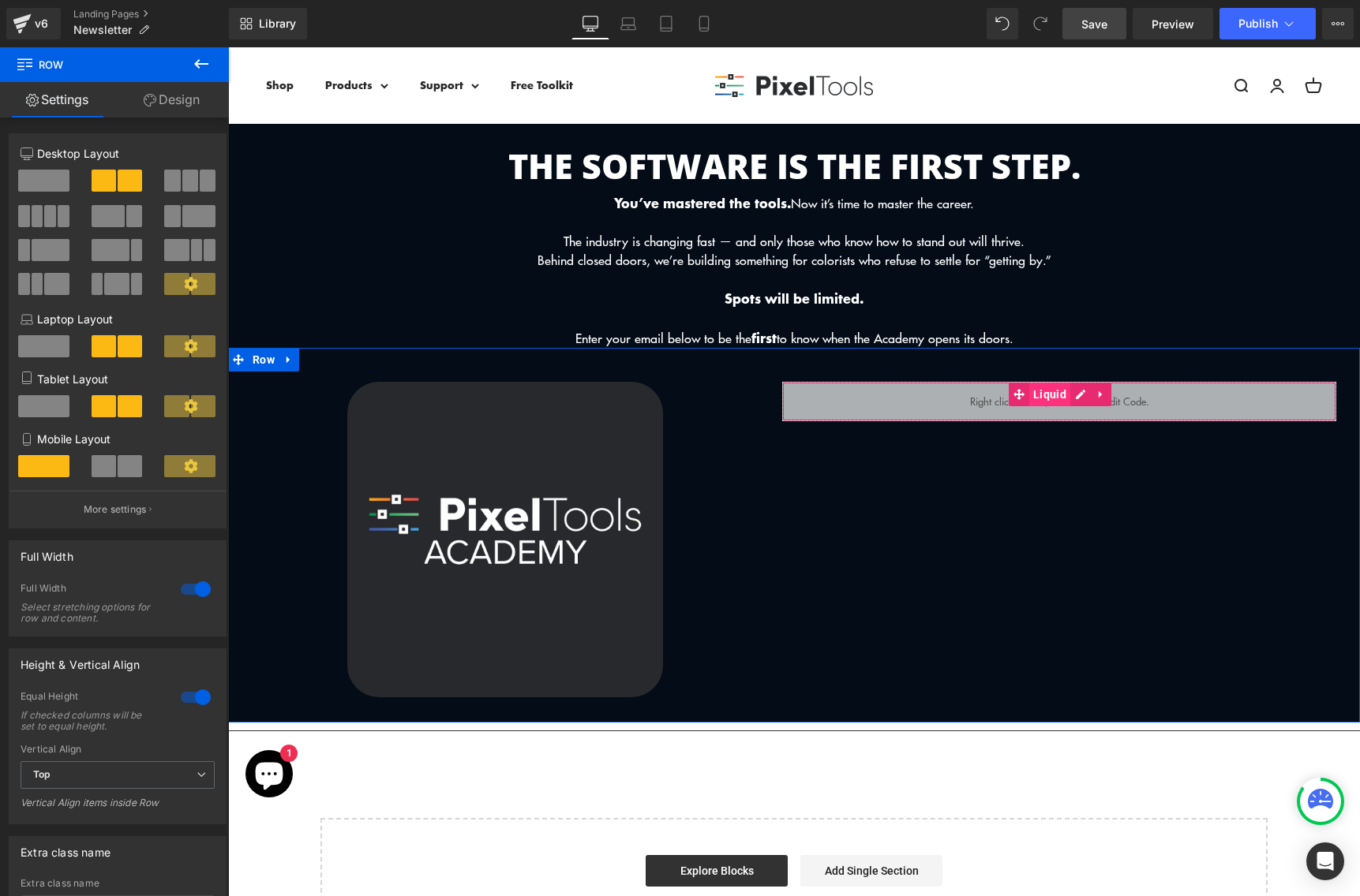
click at [1043, 388] on span "Liquid" at bounding box center [1050, 394] width 41 height 24
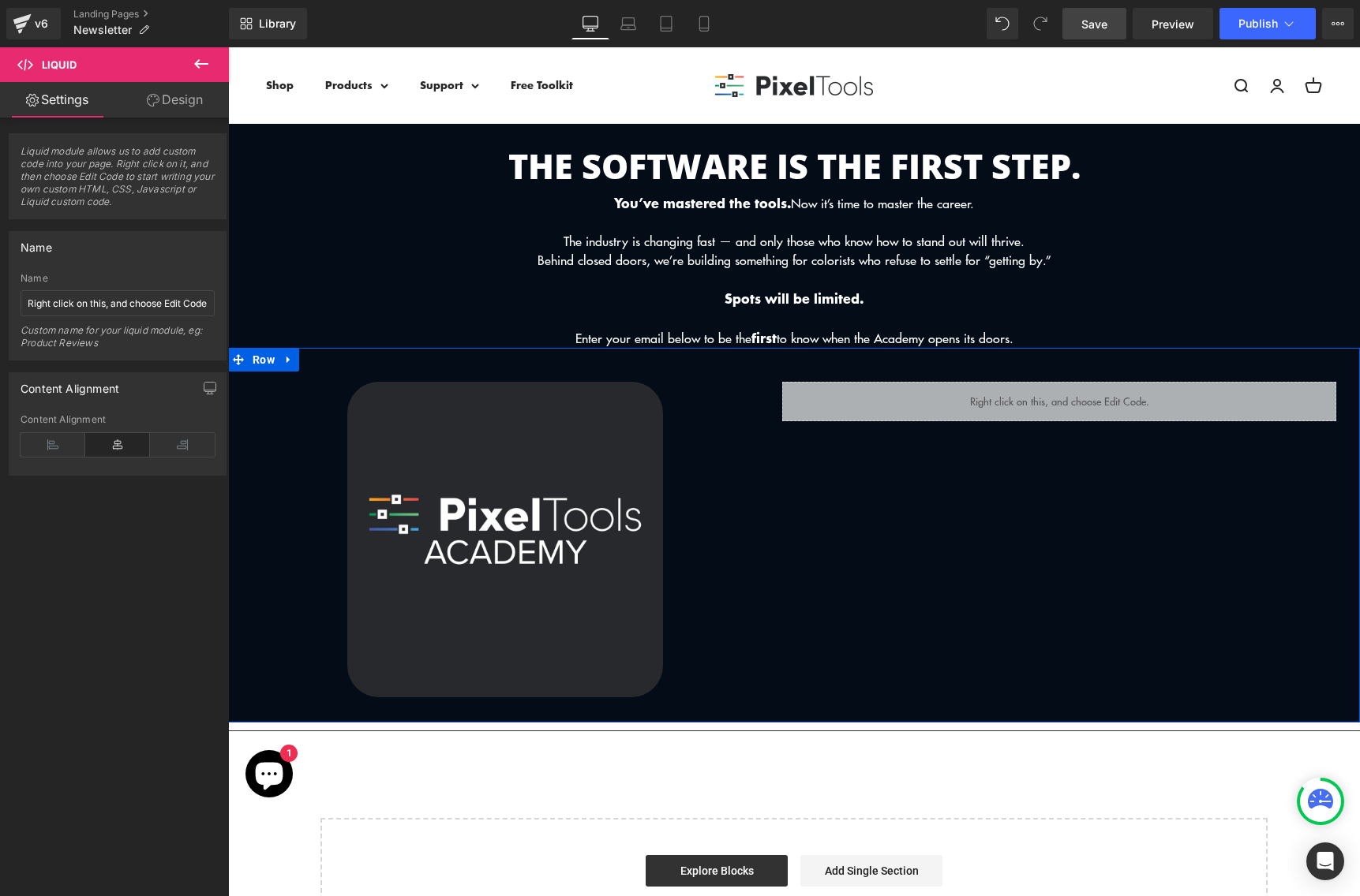
click at [1080, 390] on div "Liquid" at bounding box center [1059, 401] width 554 height 39
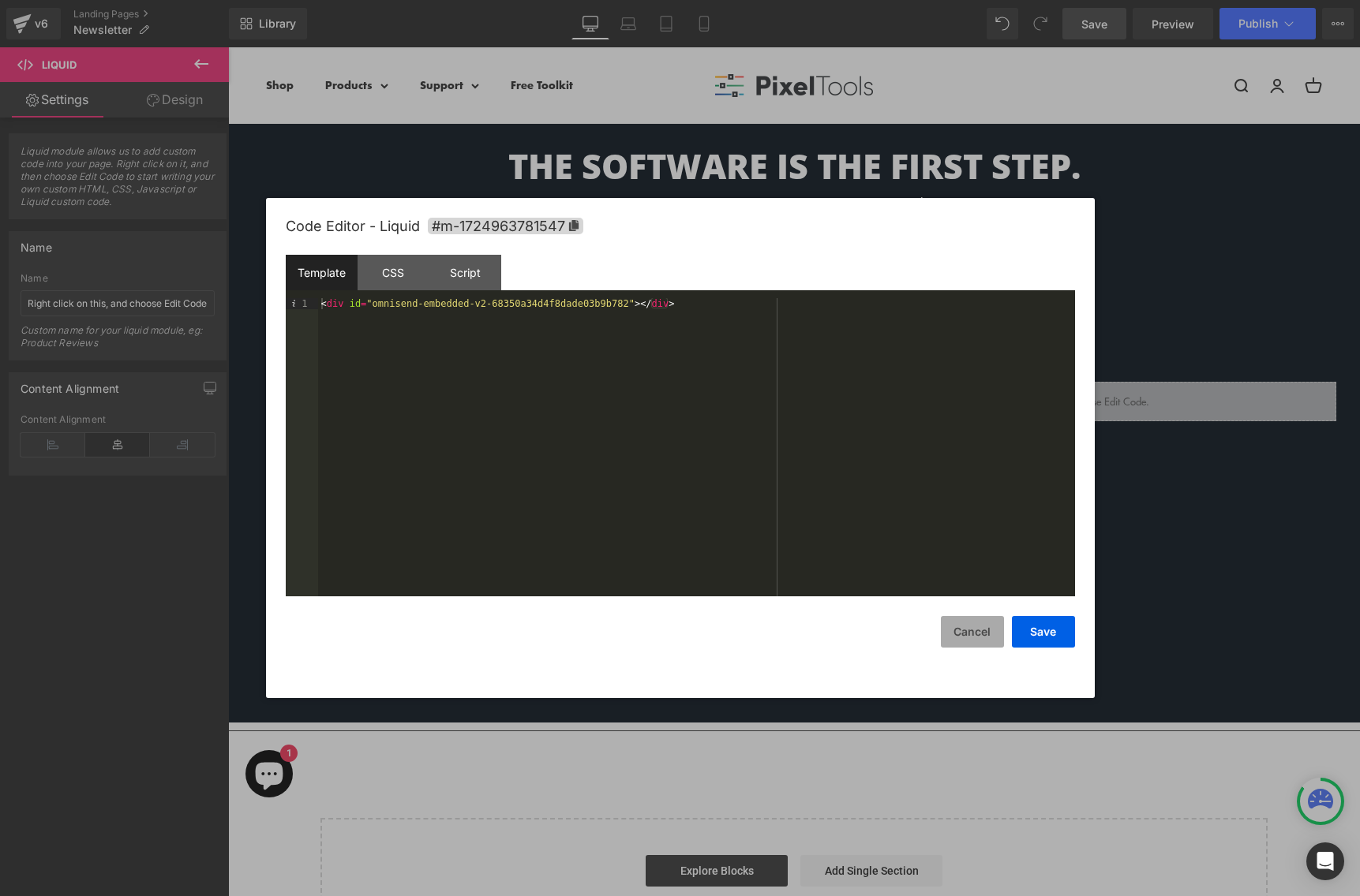
click at [978, 637] on button "Cancel" at bounding box center [972, 631] width 63 height 32
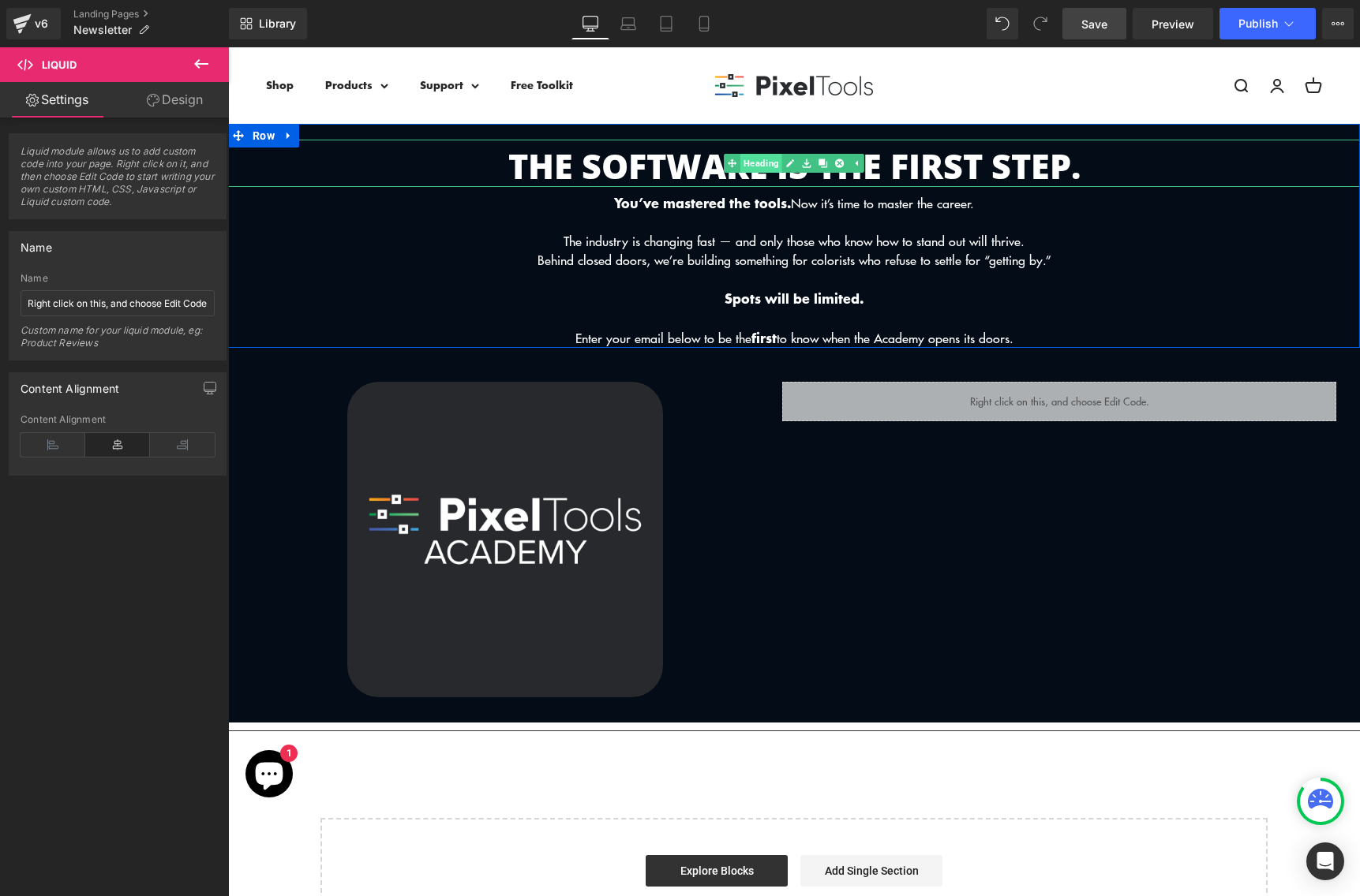
click at [741, 162] on div "THE SOFTWARE IS THE FIRST STEP. Heading" at bounding box center [794, 164] width 1132 height 48
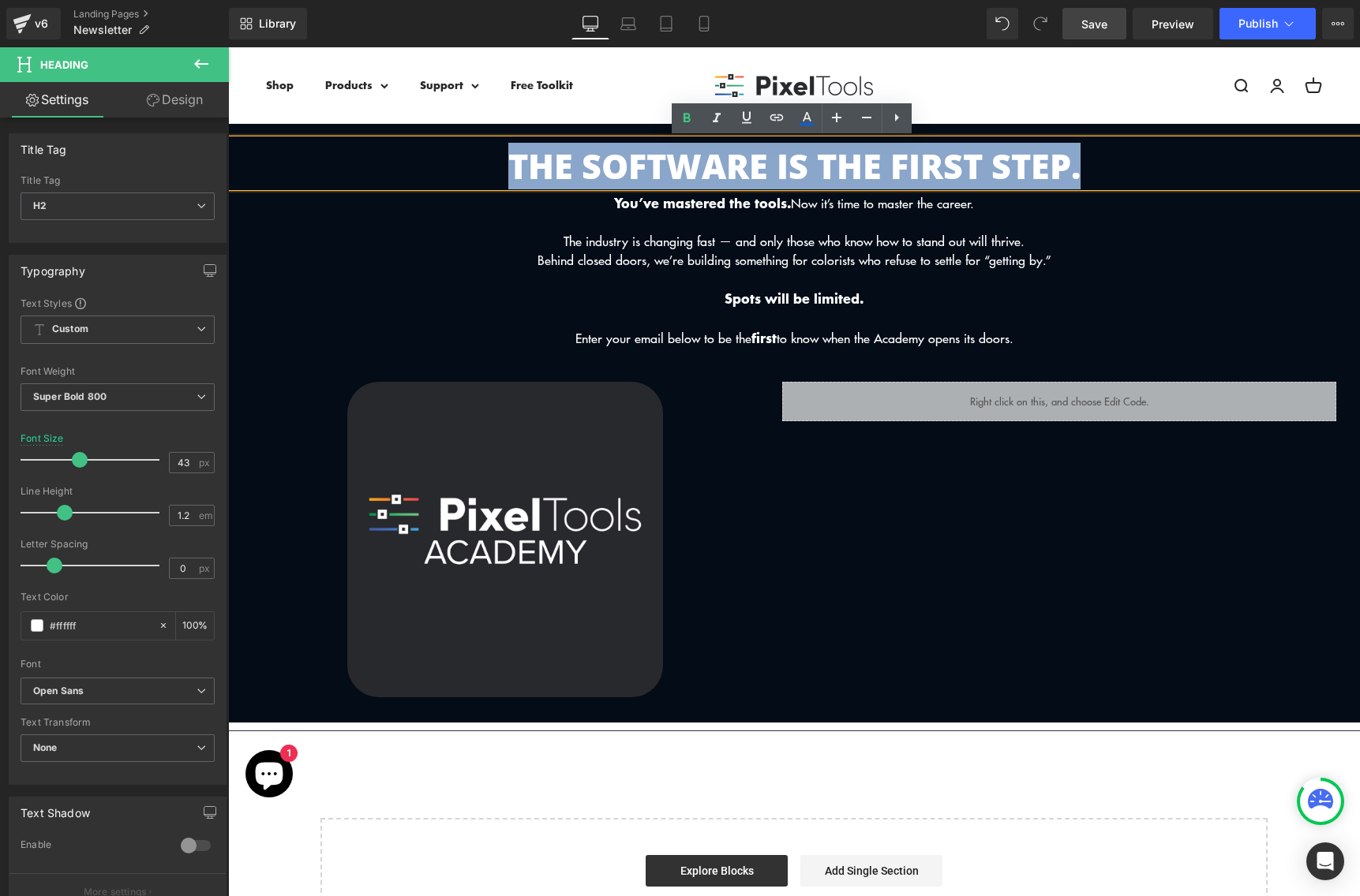
drag, startPoint x: 1104, startPoint y: 167, endPoint x: 441, endPoint y: 162, distance: 663.0
click at [439, 165] on h2 "THE SOFTWARE IS THE FIRST STEP." at bounding box center [794, 166] width 1132 height 41
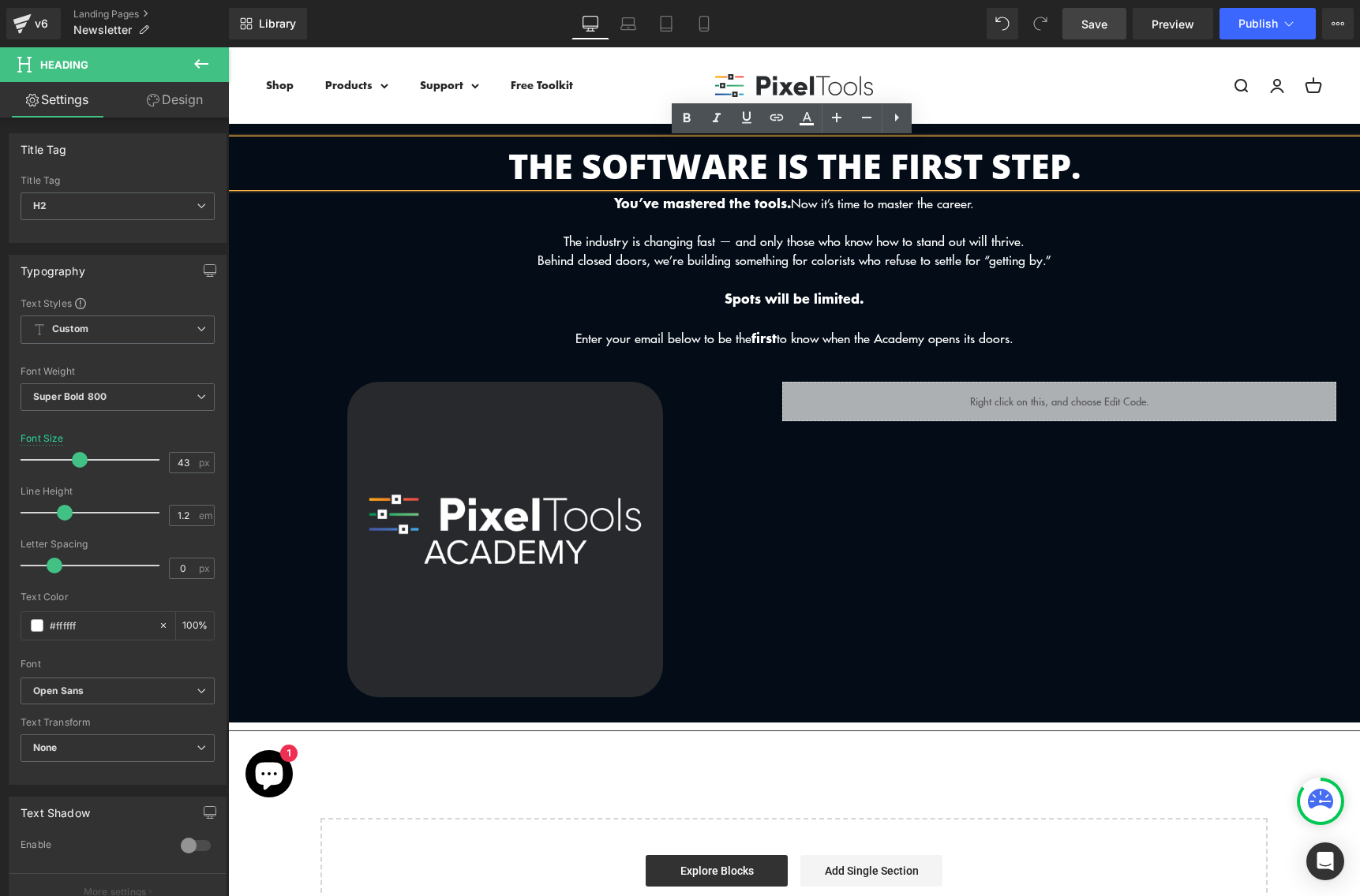
click at [1040, 174] on h2 "THE SOFTWARE IS THE FIRST STEP." at bounding box center [794, 166] width 1132 height 41
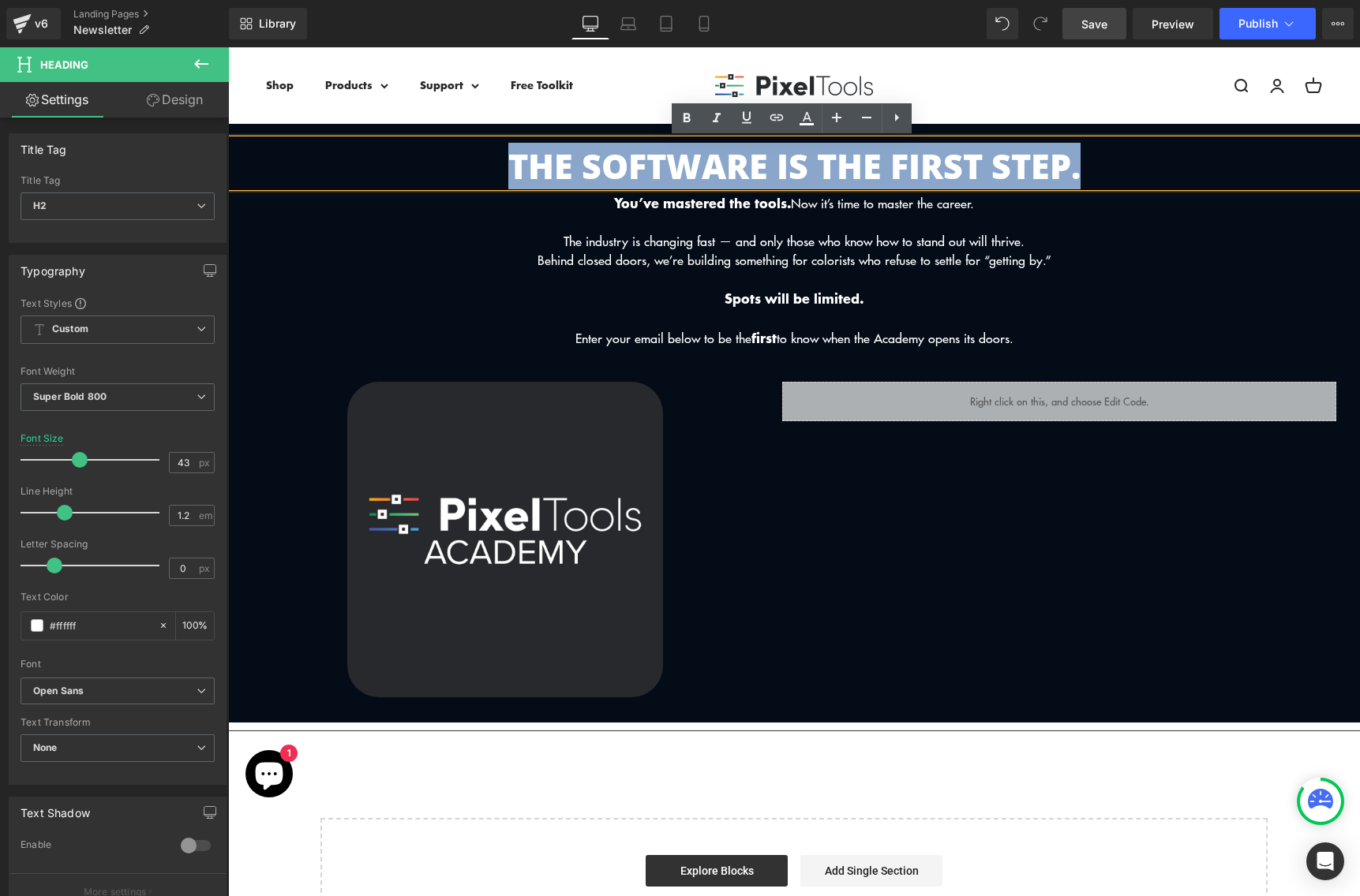
drag, startPoint x: 1104, startPoint y: 168, endPoint x: 488, endPoint y: 166, distance: 616.0
click at [487, 166] on h2 "THE SOFTWARE IS THE FIRST STEP." at bounding box center [794, 166] width 1132 height 41
click at [885, 291] on p "Spots will be limited." at bounding box center [794, 298] width 1132 height 20
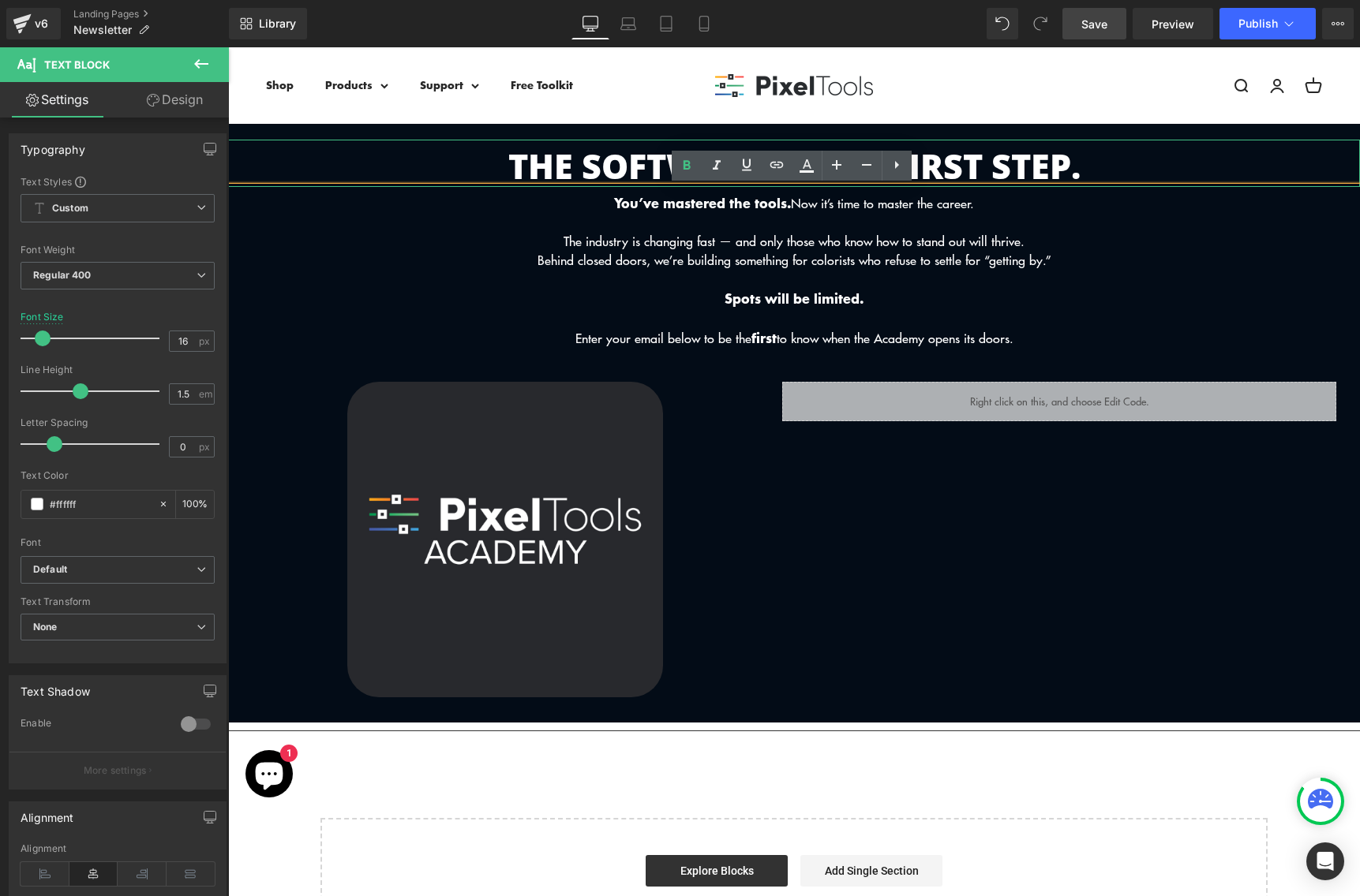
click at [1096, 156] on h2 "THE SOFTWARE IS THE FIRST STEP." at bounding box center [794, 166] width 1132 height 41
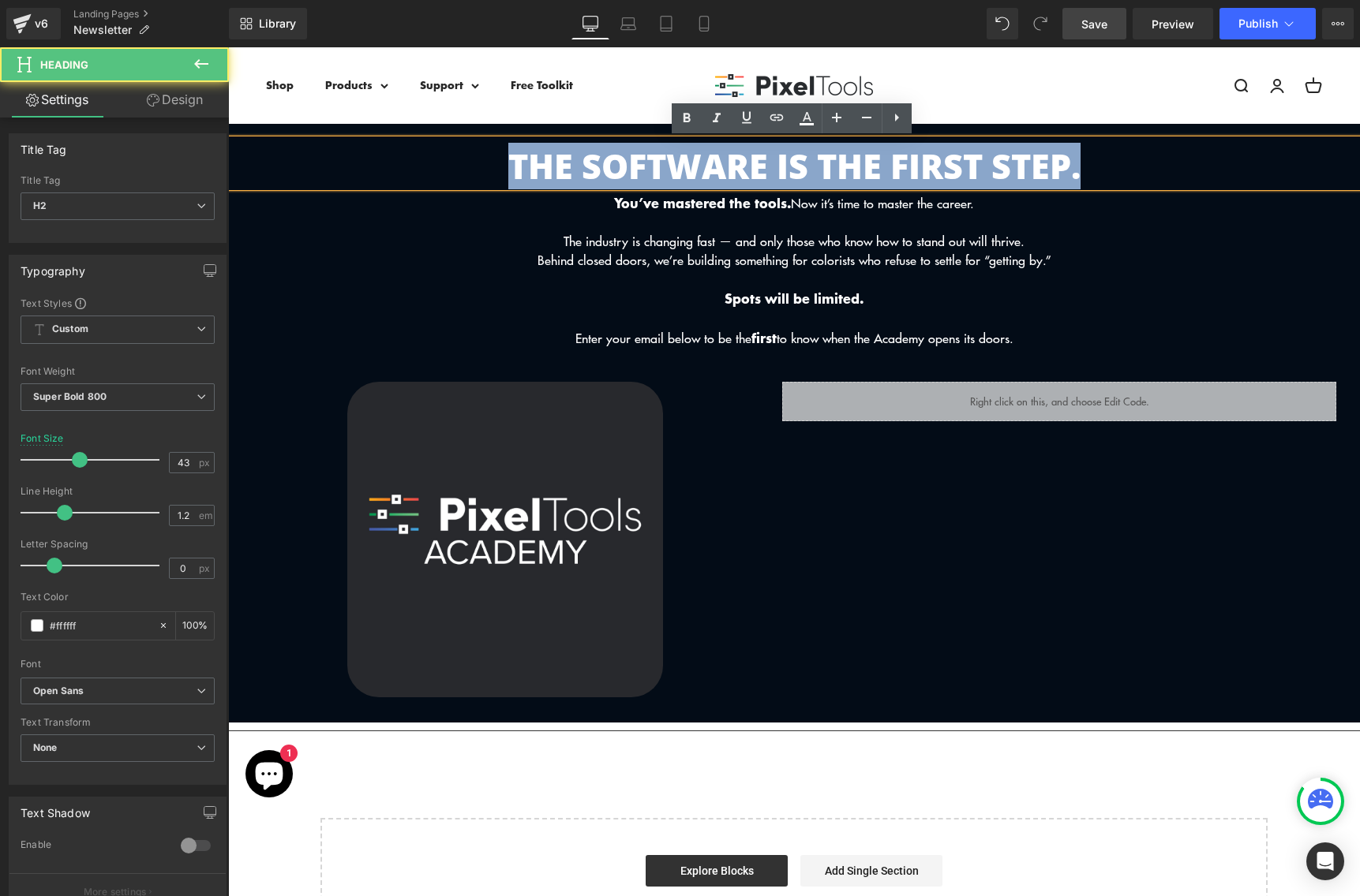
drag, startPoint x: 1096, startPoint y: 156, endPoint x: 273, endPoint y: 162, distance: 823.0
click at [273, 162] on h2 "THE SOFTWARE IS THE FIRST STEP." at bounding box center [794, 166] width 1132 height 41
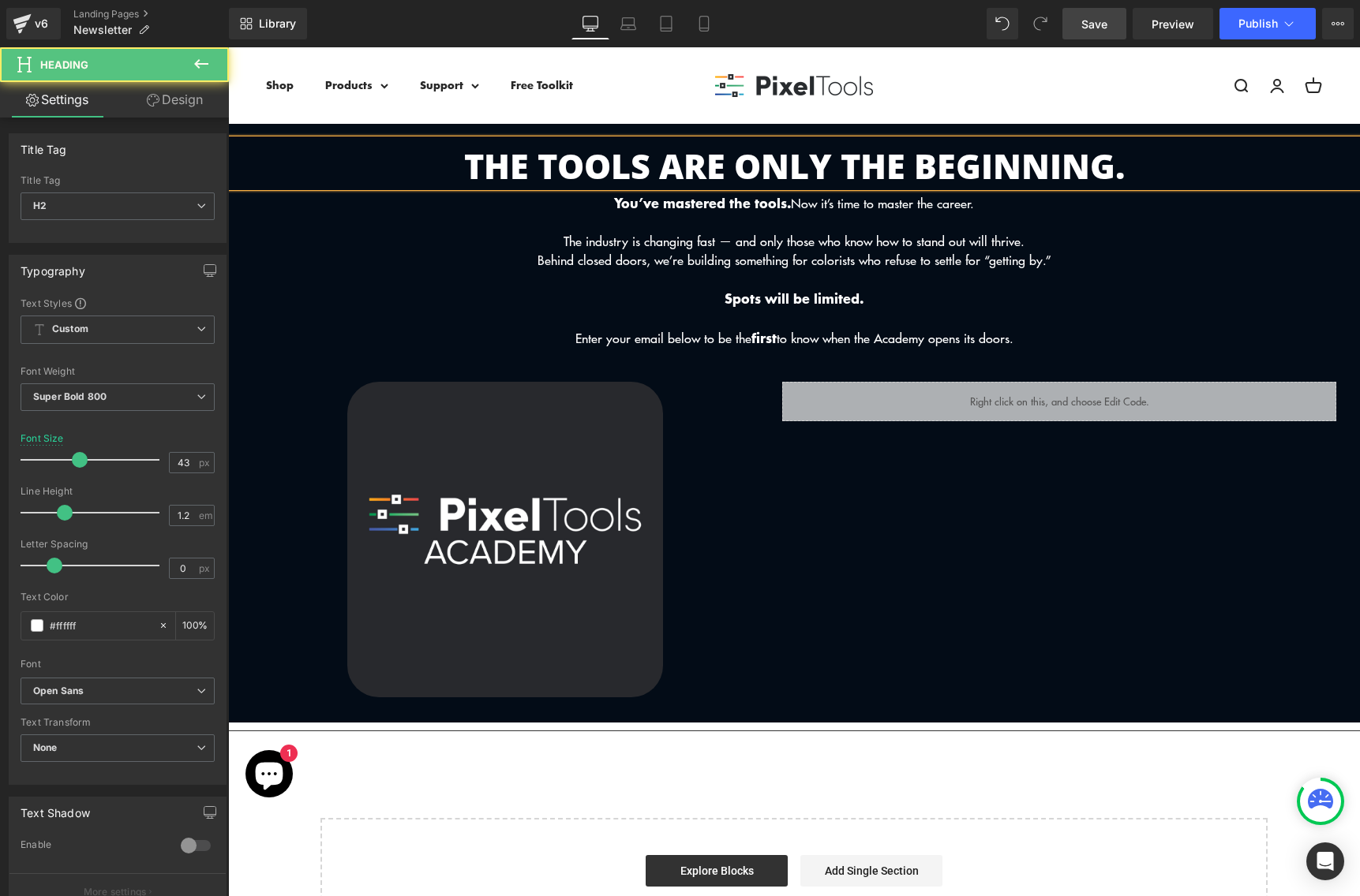
drag, startPoint x: 1161, startPoint y: 167, endPoint x: 309, endPoint y: 210, distance: 853.1
click at [309, 210] on div "THE TOOLS ARE ONLY THE BEGINNING. Heading You’ve mastered the tools. Now it’s t…" at bounding box center [794, 244] width 1132 height 208
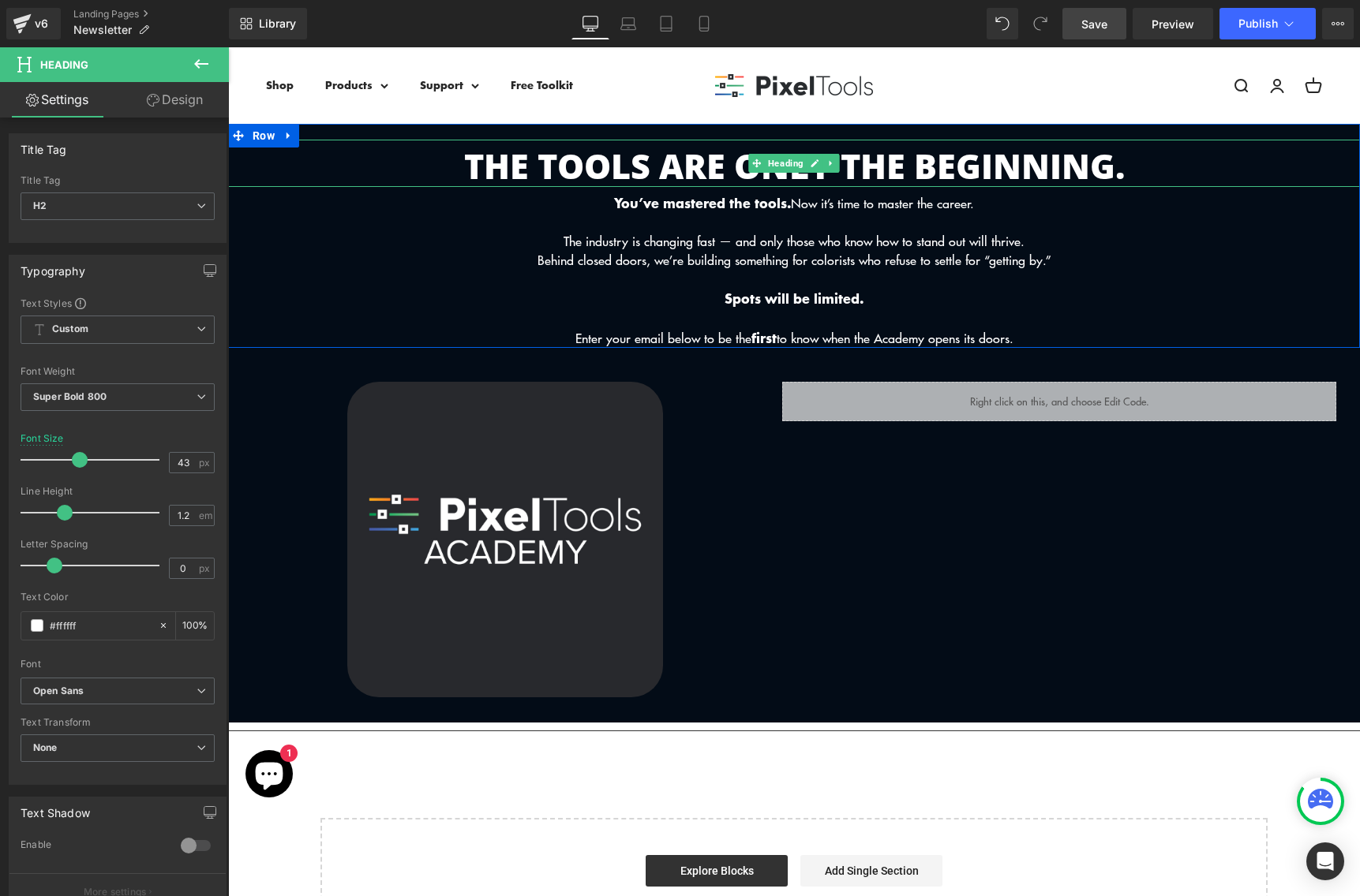
click at [908, 162] on h2 "THE TOOLS ARE ONLY THE BEGINNING." at bounding box center [794, 166] width 1132 height 41
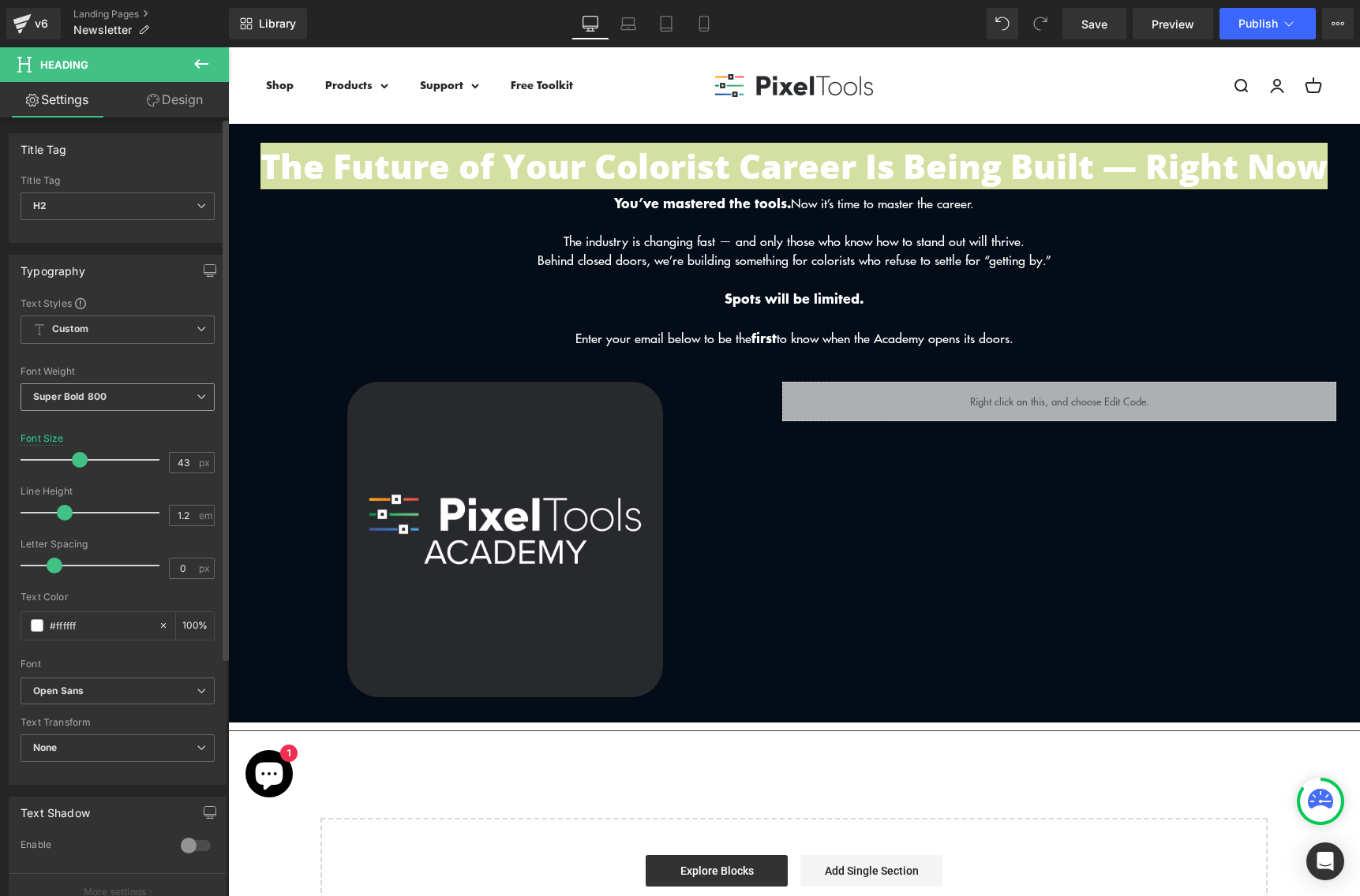
click at [145, 390] on span "Super Bold 800" at bounding box center [118, 397] width 194 height 27
click at [145, 376] on div "Font Weight Super Bold 800 Thin 100 Semi Thin 200 Light 300 Regular 400 Medium …" at bounding box center [118, 398] width 194 height 63
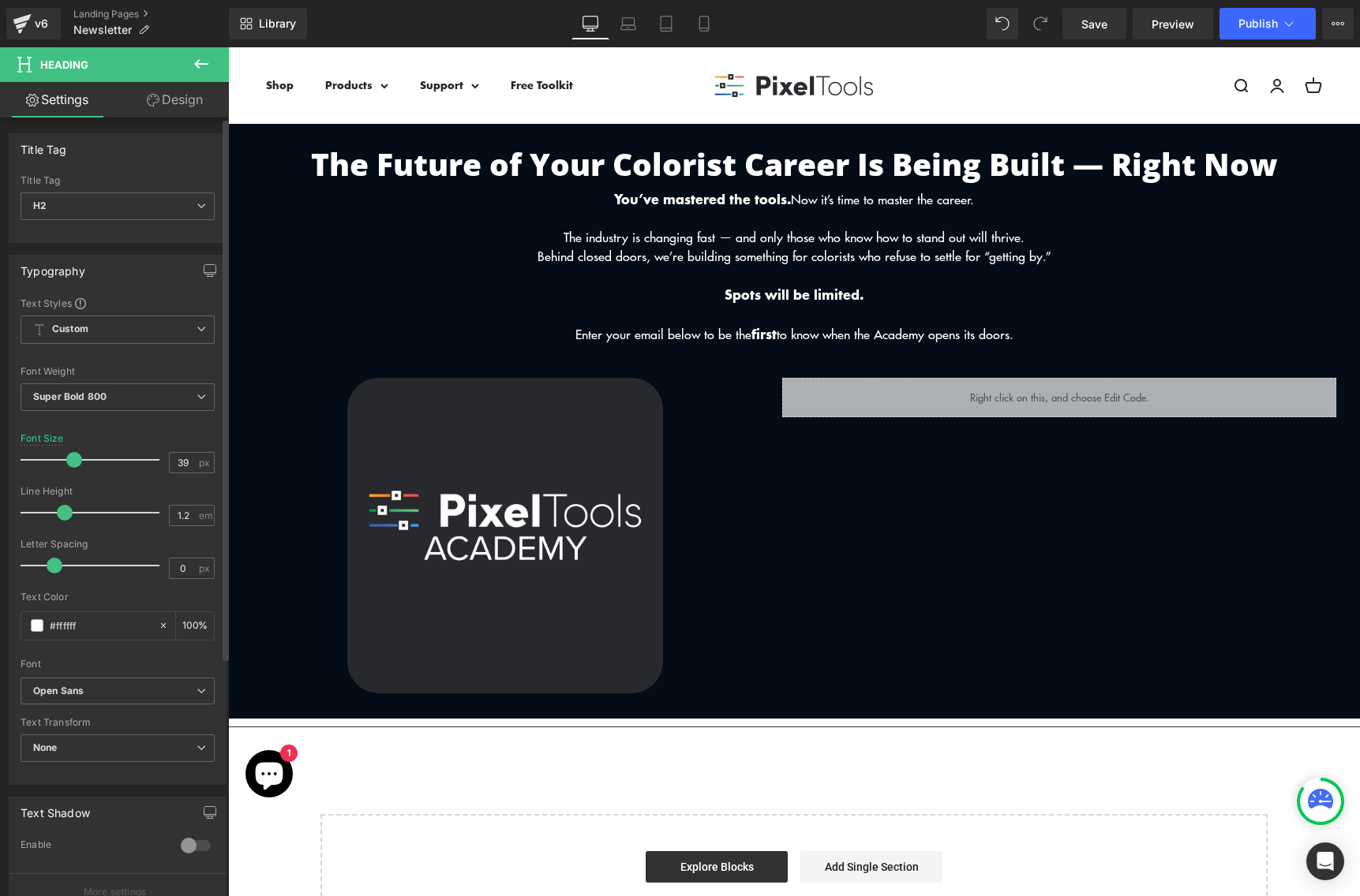
type input "38"
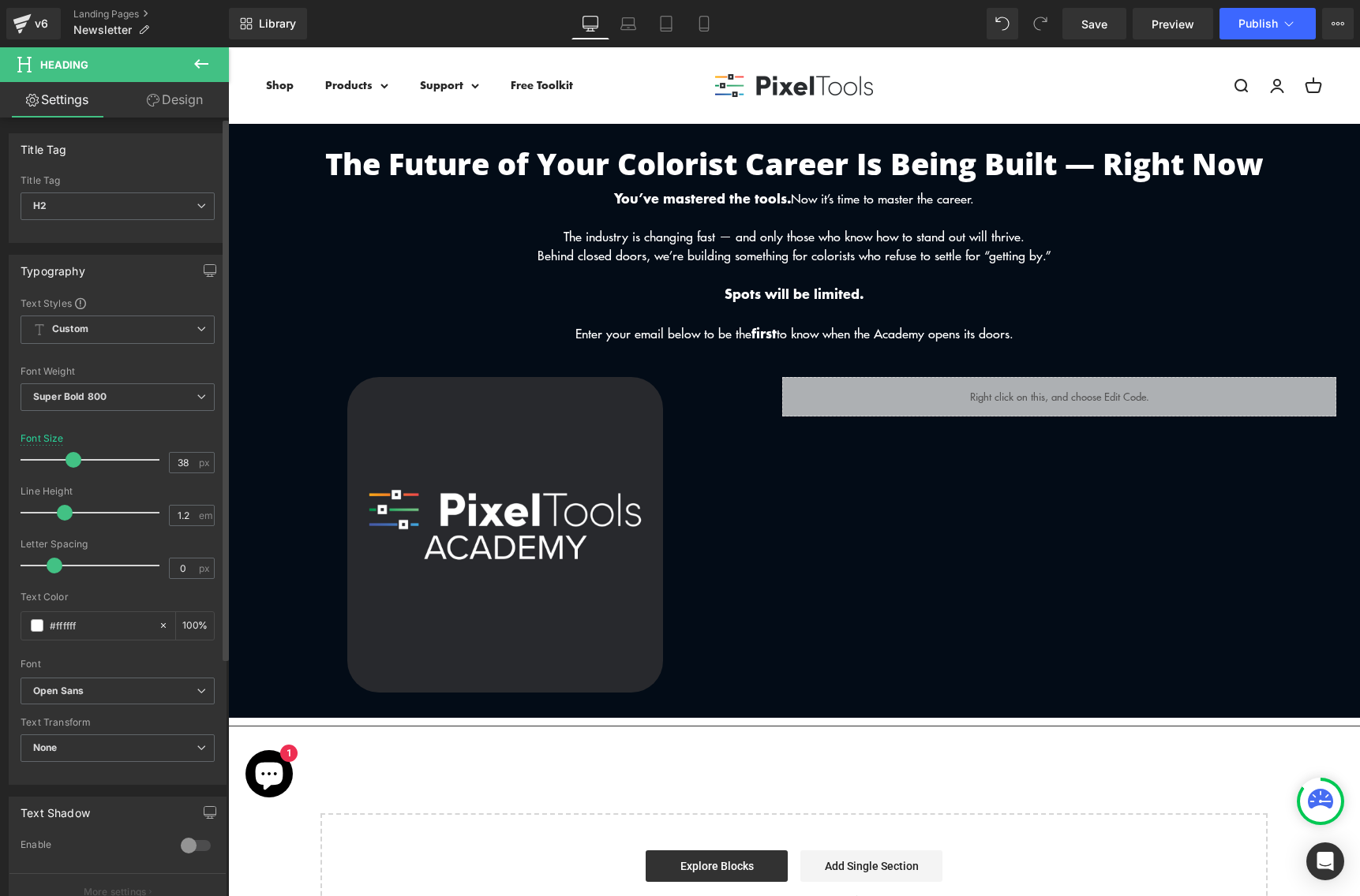
click at [72, 460] on span at bounding box center [73, 460] width 16 height 16
click at [101, 330] on span "Custom Setup Global Style" at bounding box center [118, 329] width 194 height 28
click at [119, 300] on div "Text Styles" at bounding box center [114, 302] width 187 height 13
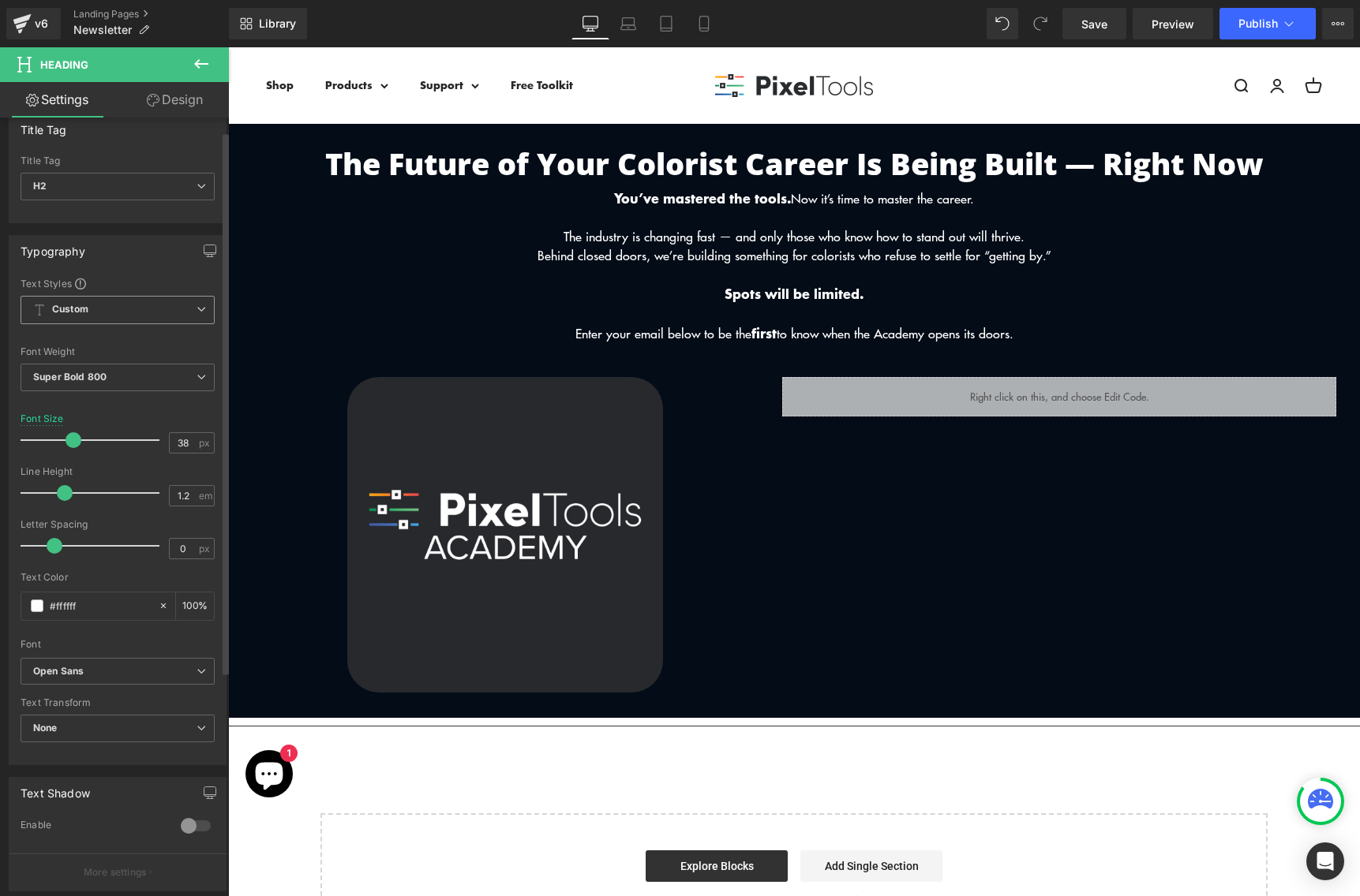
scroll to position [51, 0]
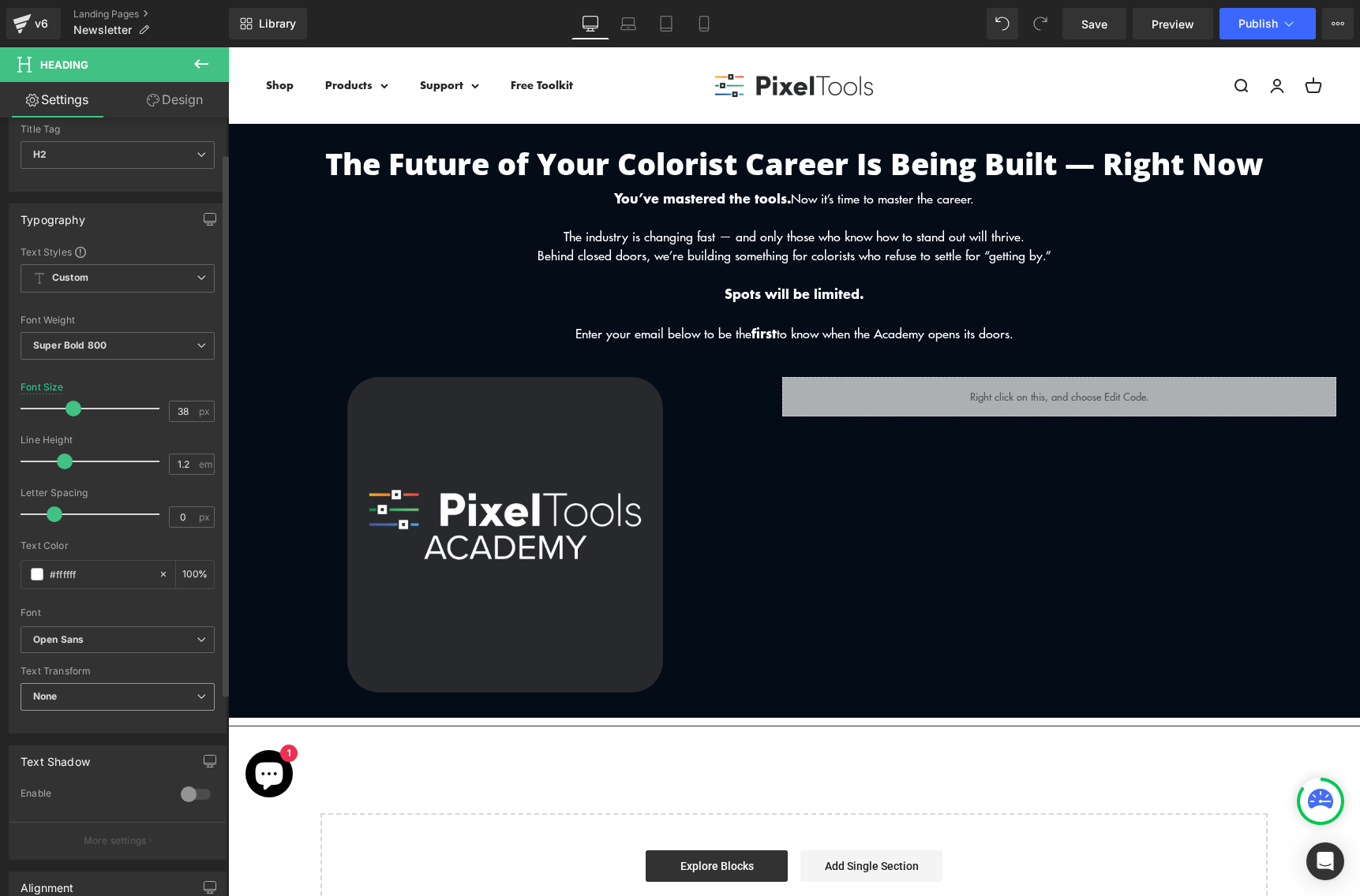
click at [75, 698] on span "None" at bounding box center [118, 697] width 194 height 27
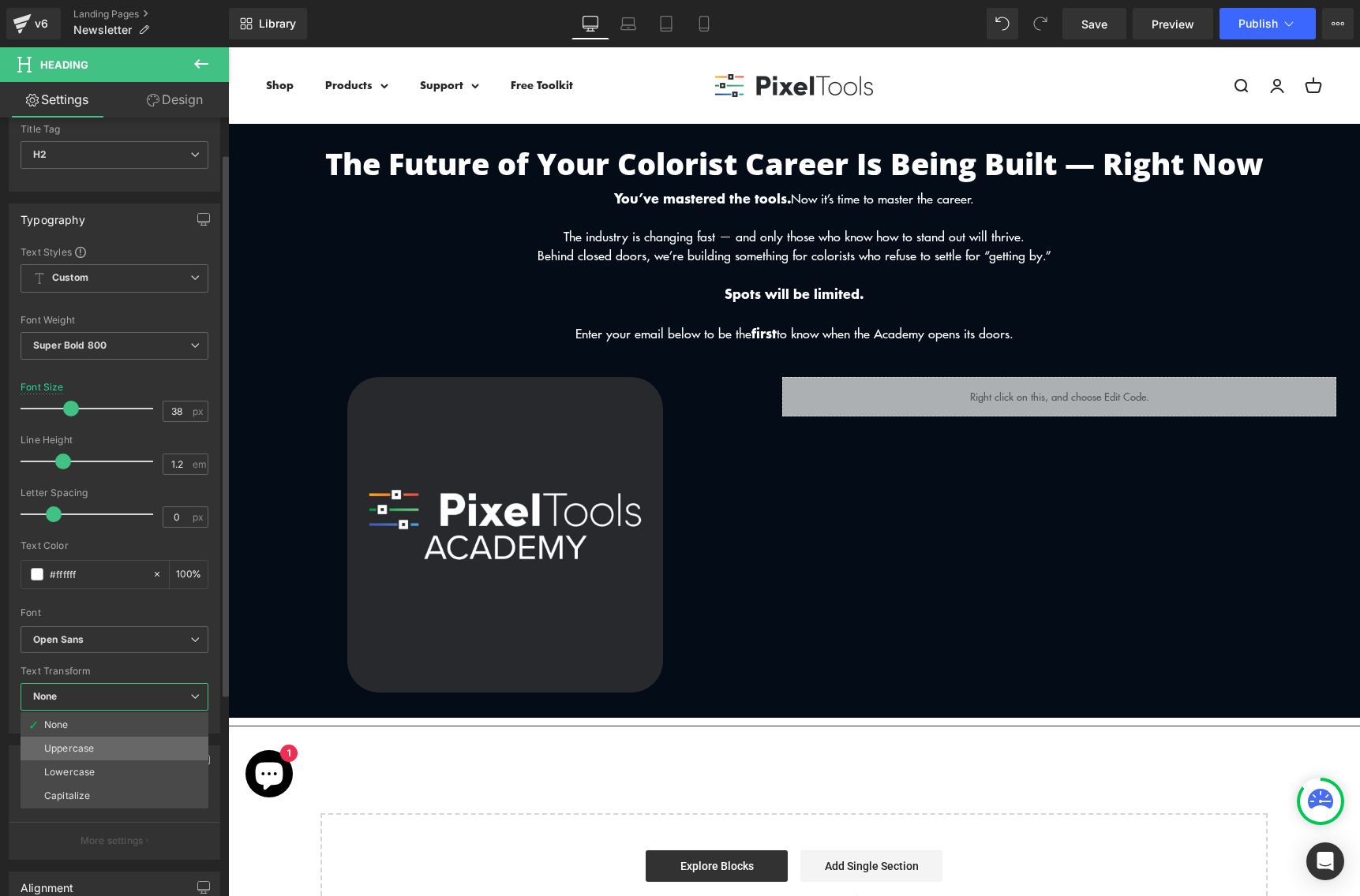
click at [72, 746] on div "Uppercase" at bounding box center [69, 748] width 49 height 11
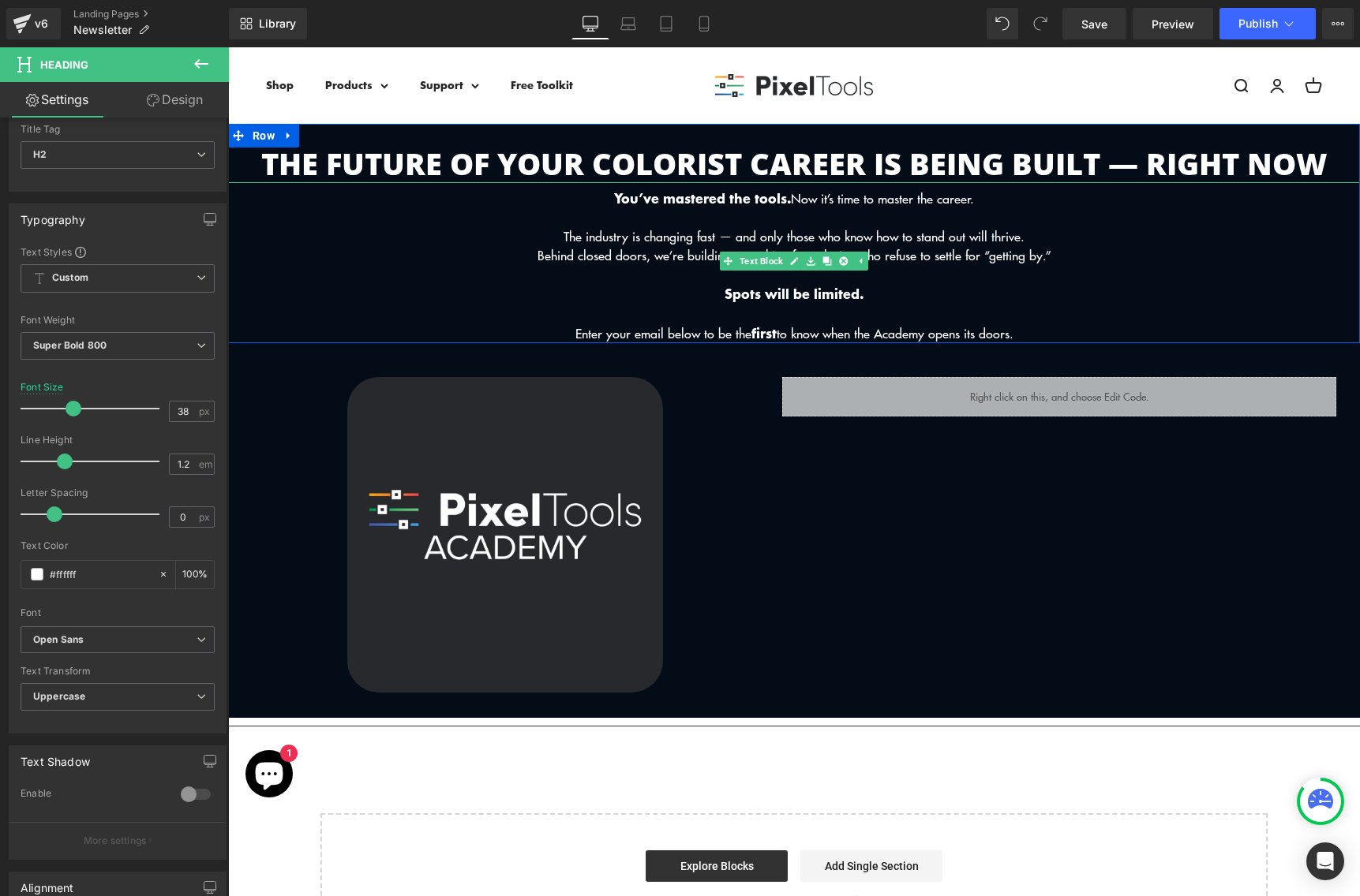
click at [604, 296] on p "Spots will be limited." at bounding box center [794, 293] width 1132 height 20
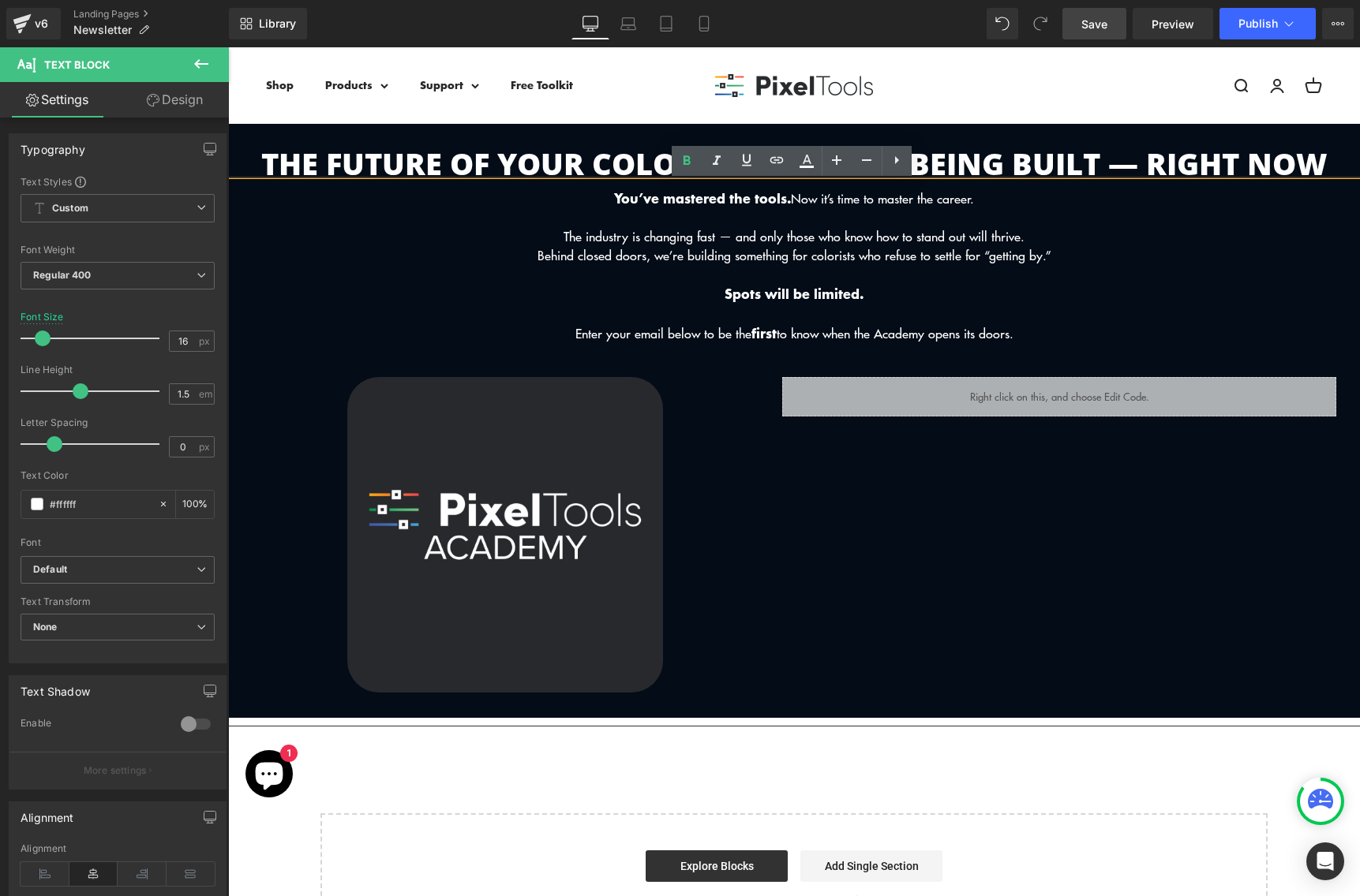
click at [1095, 26] on span "Save" at bounding box center [1094, 24] width 26 height 16
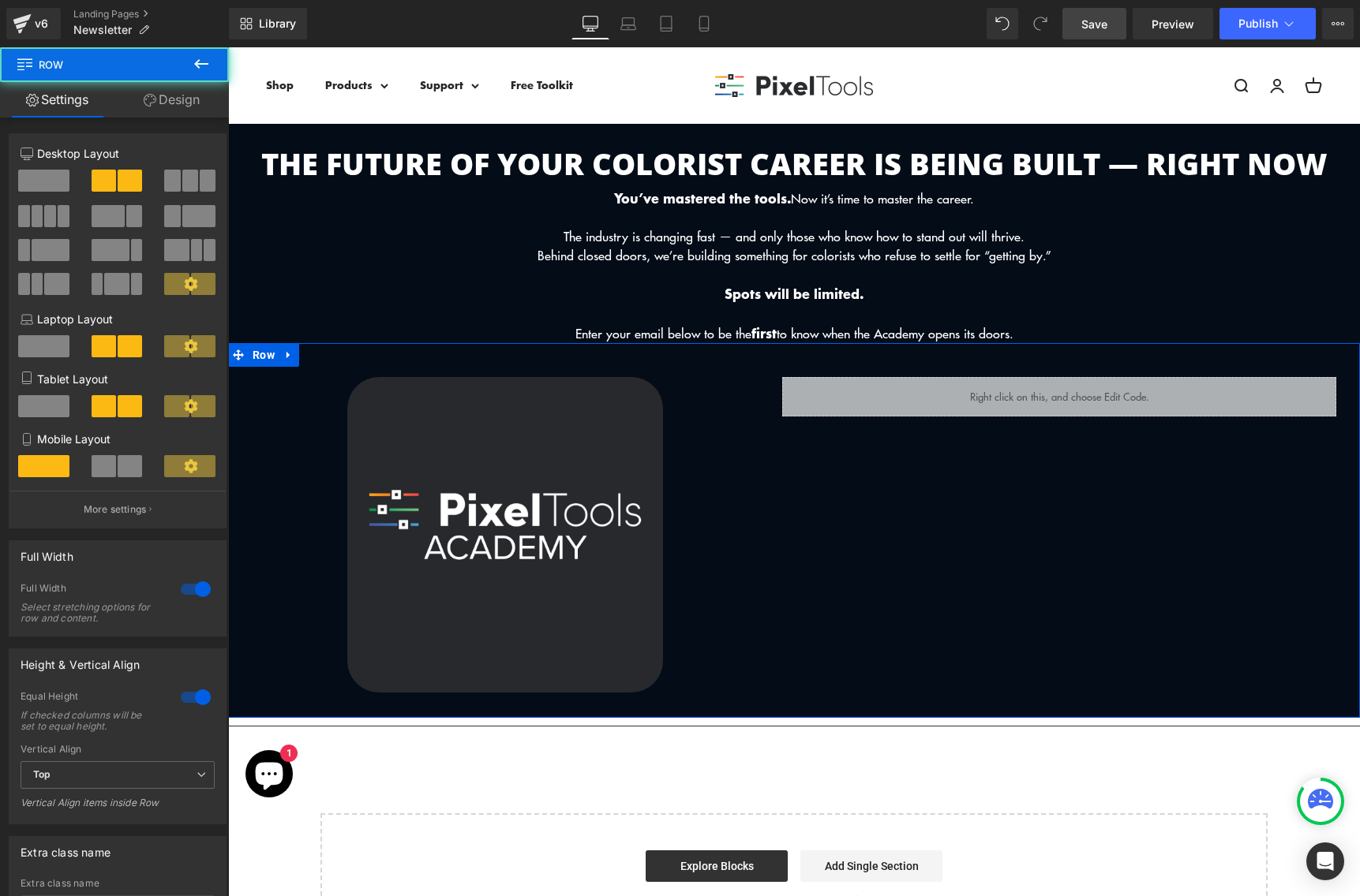
click at [1042, 573] on div "Liquid" at bounding box center [1059, 535] width 554 height 315
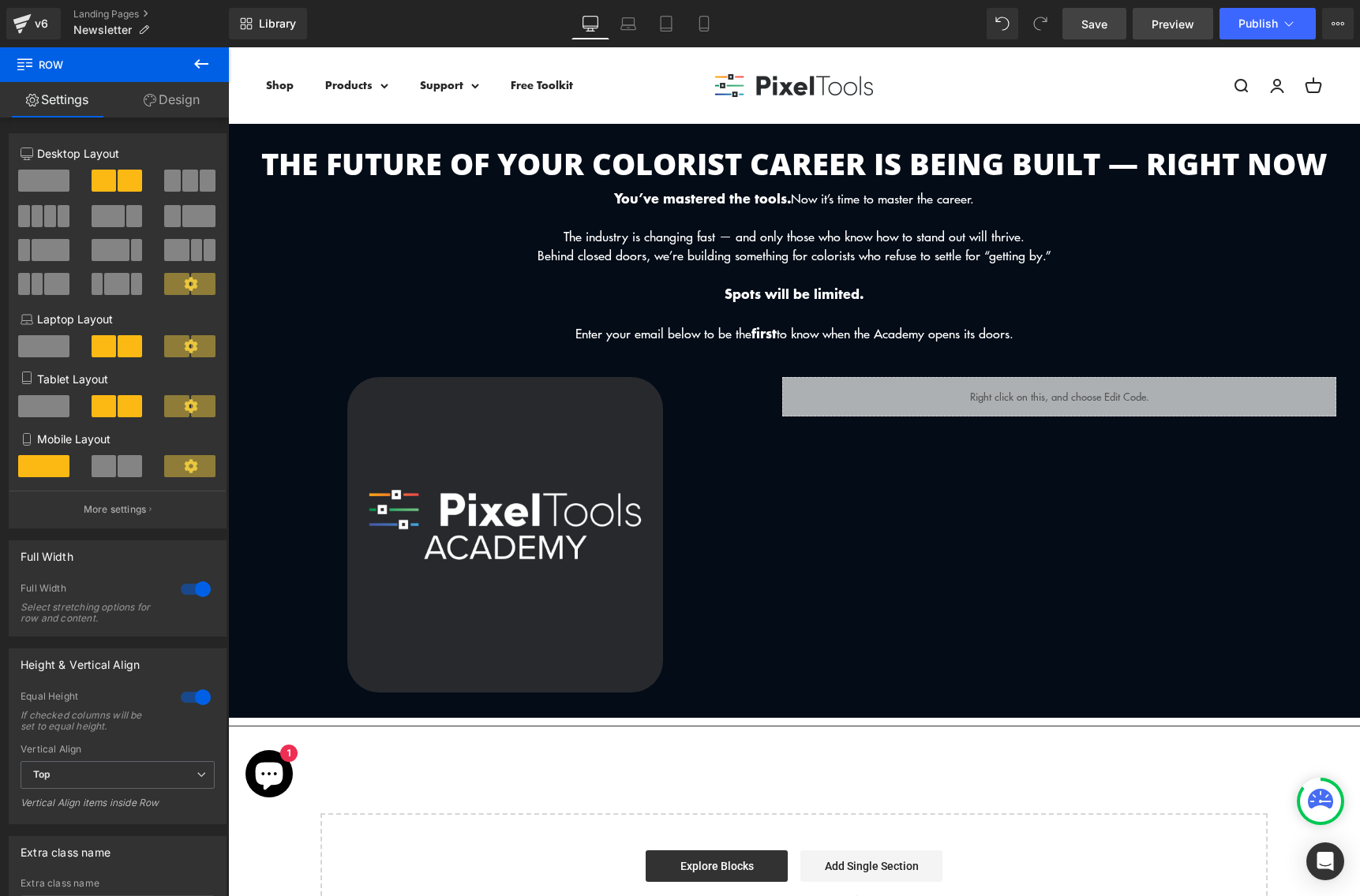
click at [1187, 19] on span "Preview" at bounding box center [1173, 24] width 43 height 16
click at [1255, 33] on button "Publish" at bounding box center [1267, 23] width 96 height 32
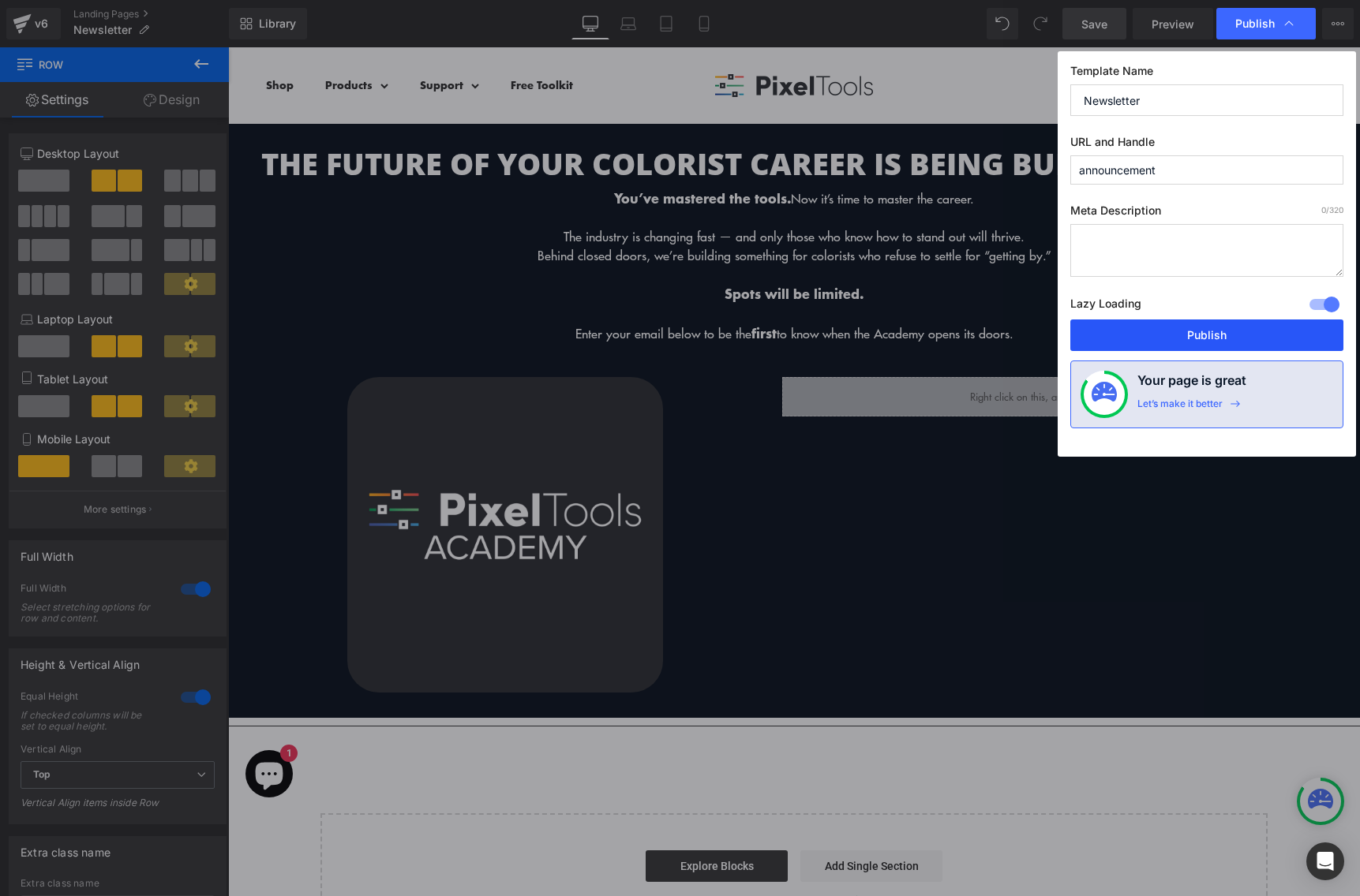
click at [1186, 348] on button "Publish" at bounding box center [1207, 335] width 273 height 32
